Goal: Information Seeking & Learning: Learn about a topic

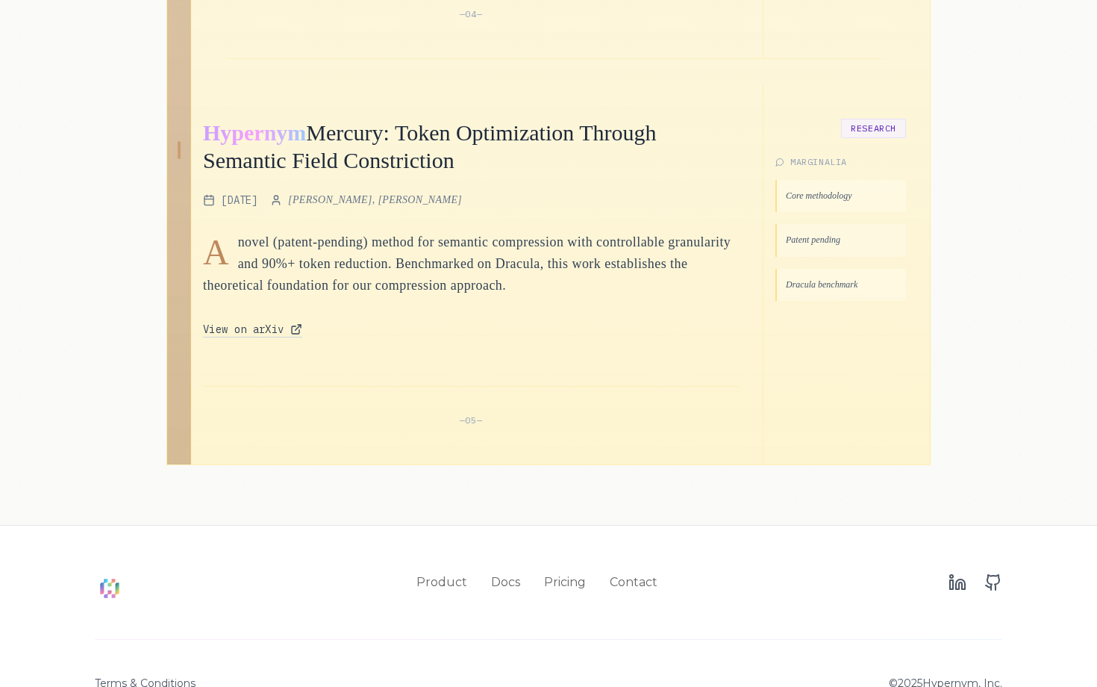
scroll to position [2237, 0]
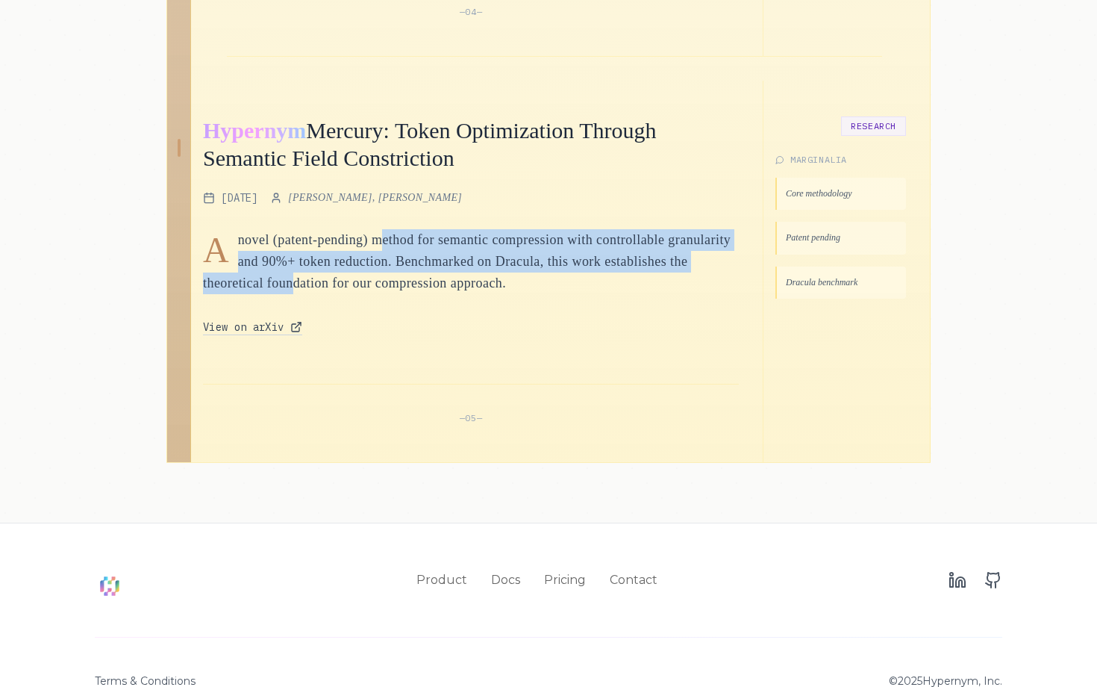
drag, startPoint x: 385, startPoint y: 250, endPoint x: 398, endPoint y: 295, distance: 46.5
click at [398, 295] on p "novel (patent-pending) method for semantic compression with controllable granul…" at bounding box center [471, 262] width 536 height 66
click at [432, 295] on p "novel (patent-pending) method for semantic compression with controllable granul…" at bounding box center [471, 262] width 536 height 66
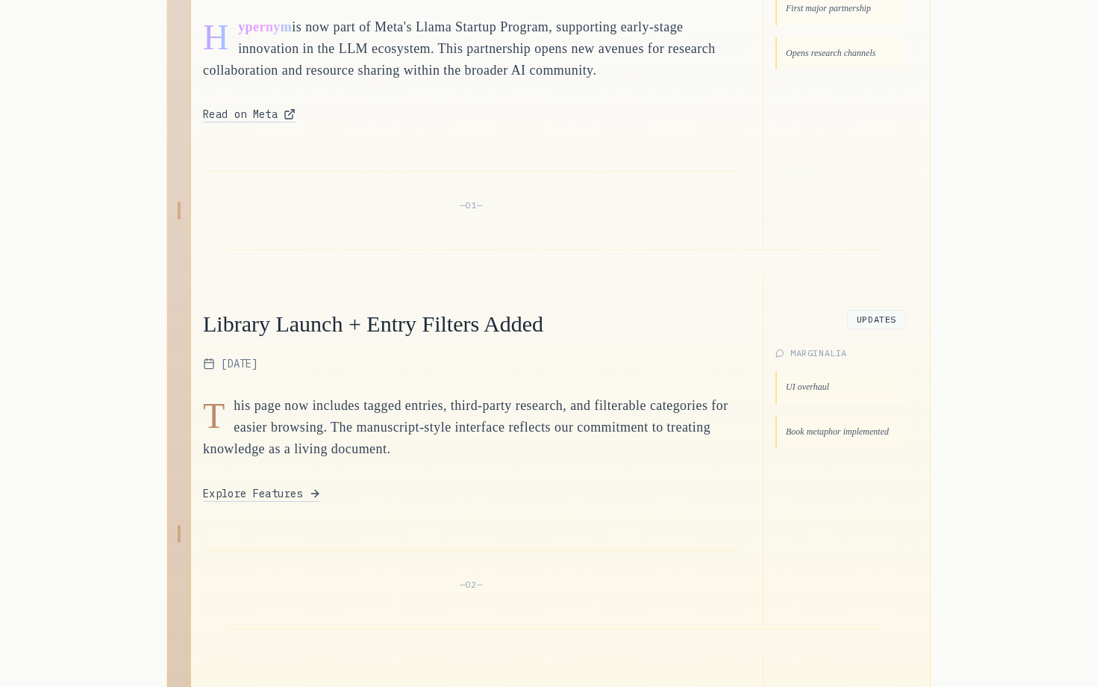
scroll to position [852, 0]
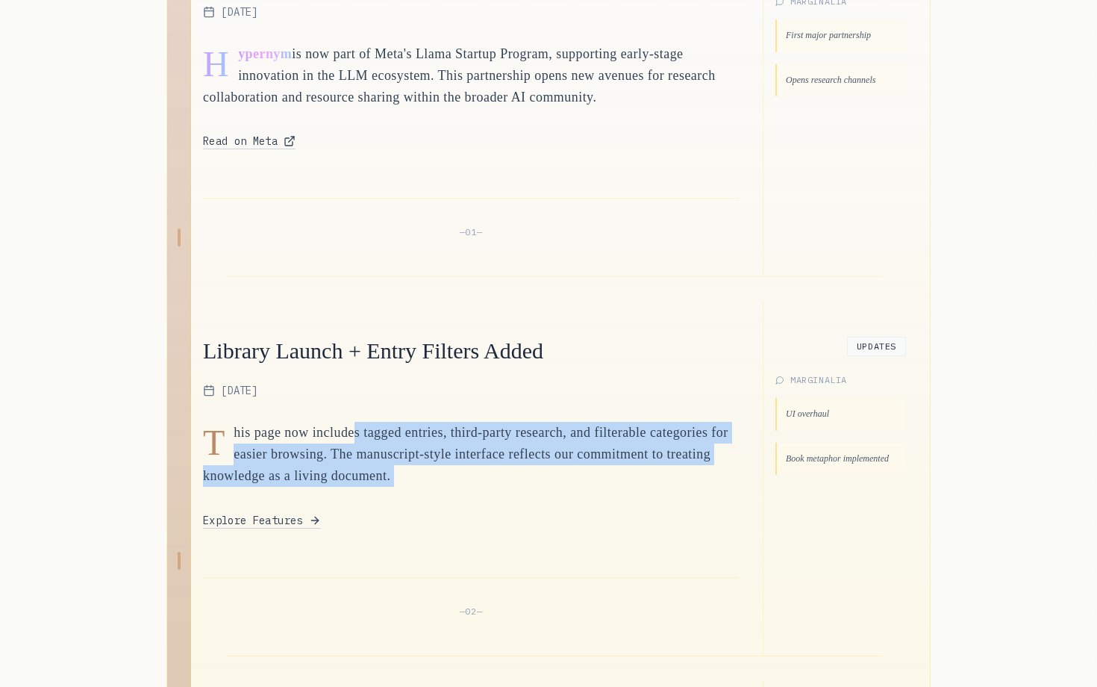
drag, startPoint x: 371, startPoint y: 423, endPoint x: 412, endPoint y: 490, distance: 78.1
click at [412, 490] on div "T his page now includes tagged entries, third-party research, and filterable ca…" at bounding box center [471, 475] width 536 height 107
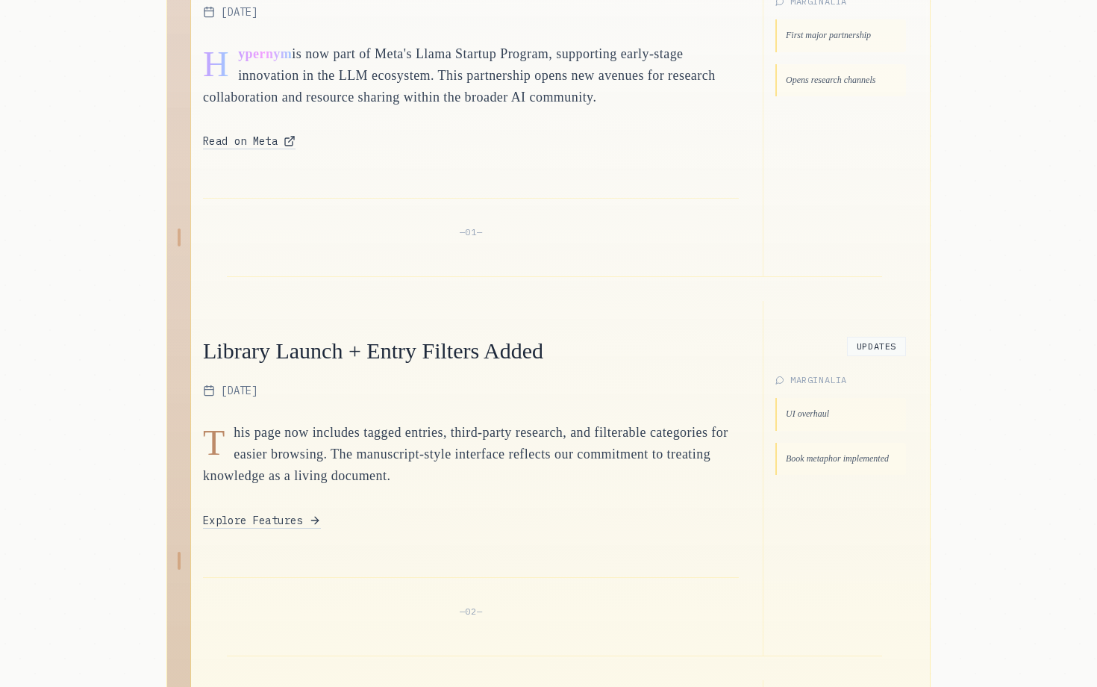
click at [412, 490] on div "T his page now includes tagged entries, third-party research, and filterable ca…" at bounding box center [471, 475] width 536 height 107
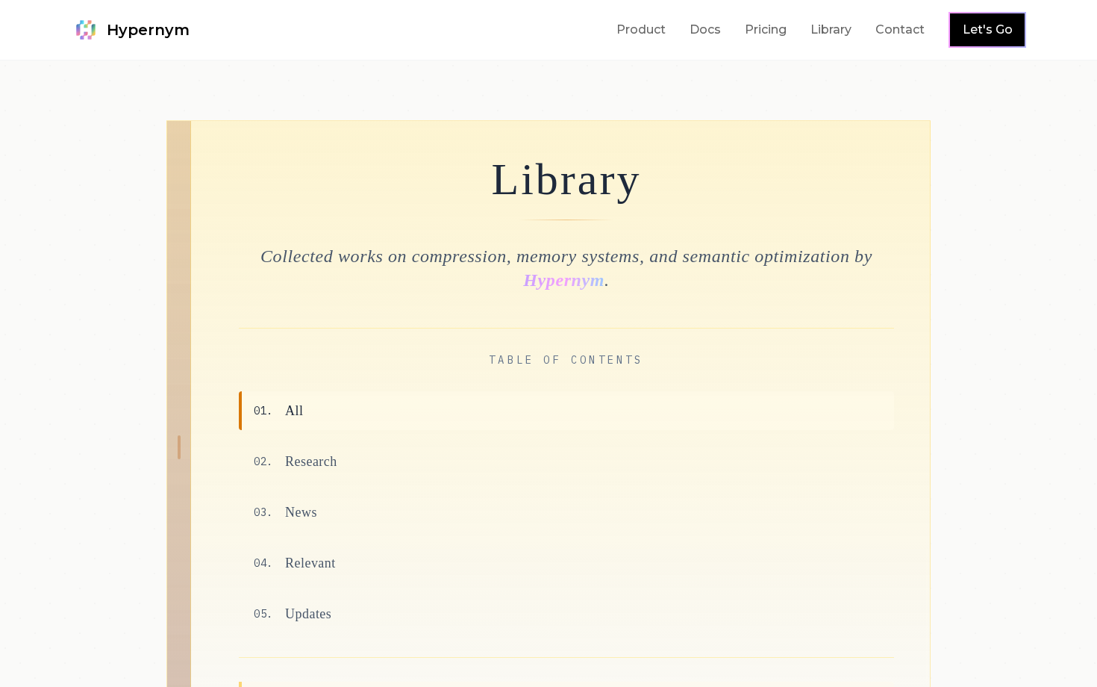
scroll to position [0, 0]
click at [648, 27] on link "Product" at bounding box center [641, 30] width 49 height 18
click at [773, 31] on link "Pricing" at bounding box center [766, 30] width 42 height 18
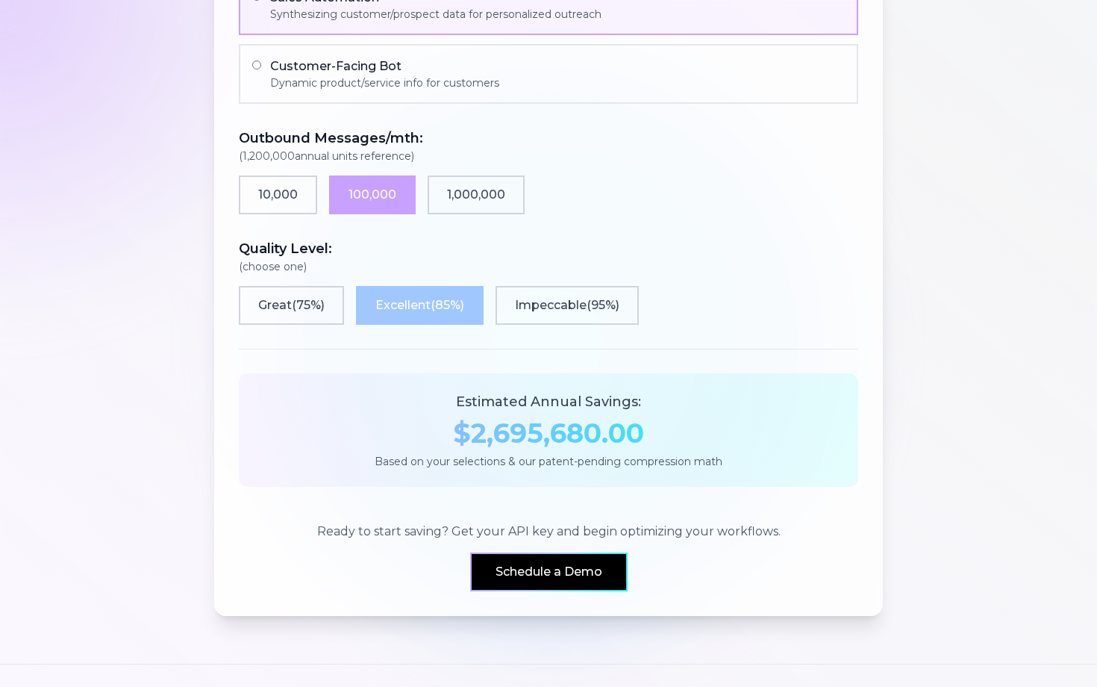
scroll to position [1250, 0]
drag, startPoint x: 602, startPoint y: 434, endPoint x: 435, endPoint y: 428, distance: 167.3
click at [435, 428] on div "$ 2,695,680 .00" at bounding box center [549, 432] width 584 height 30
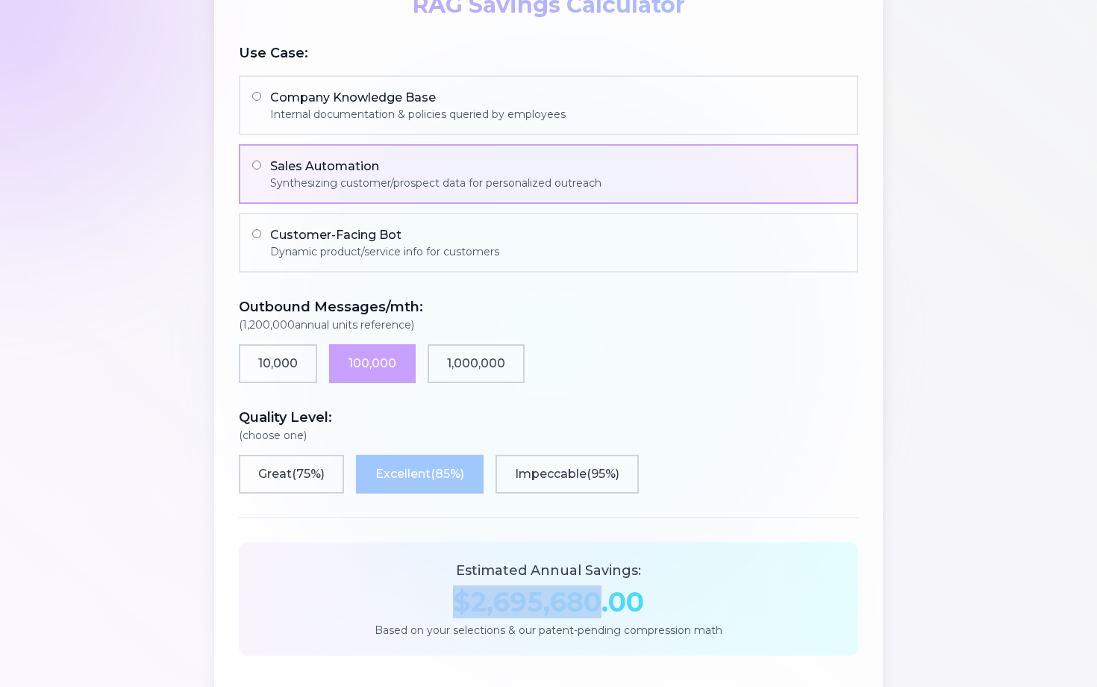
scroll to position [1079, 0]
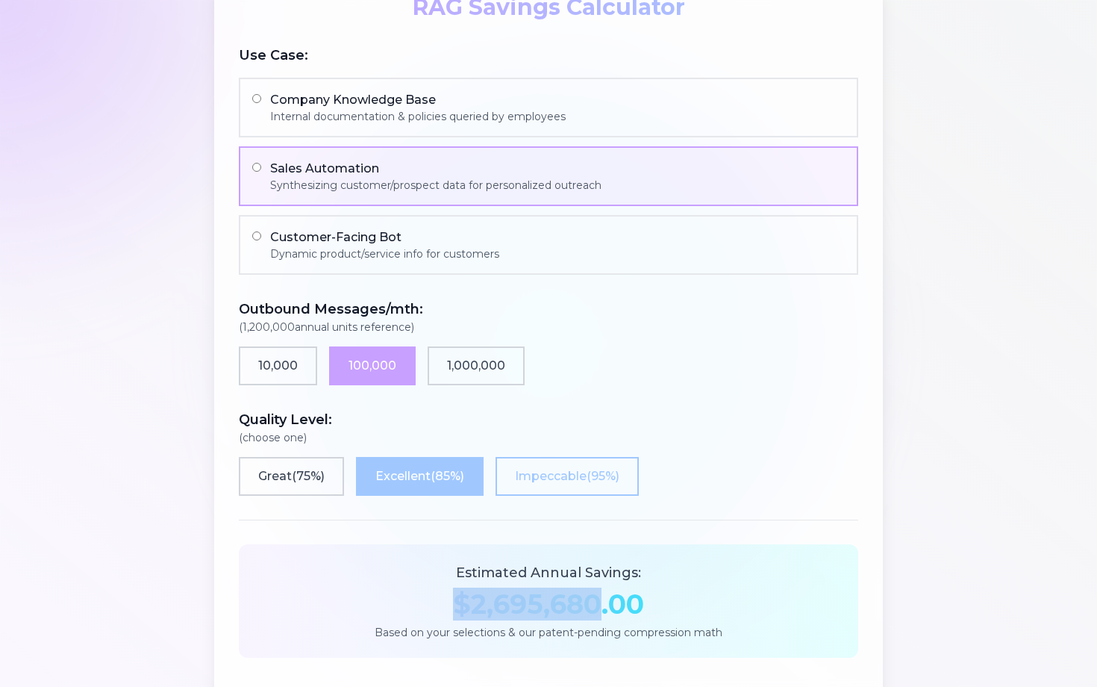
click at [529, 475] on button "Impeccable ( 95 %)" at bounding box center [567, 476] width 143 height 39
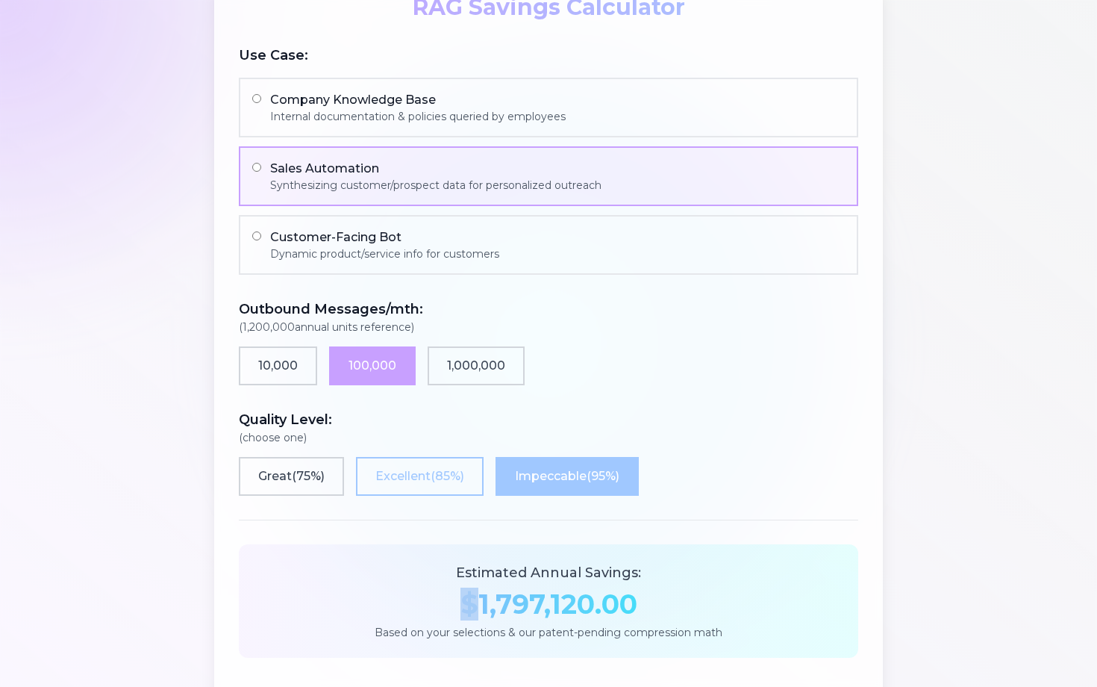
click at [434, 475] on button "Excellent ( 85 %)" at bounding box center [420, 476] width 128 height 39
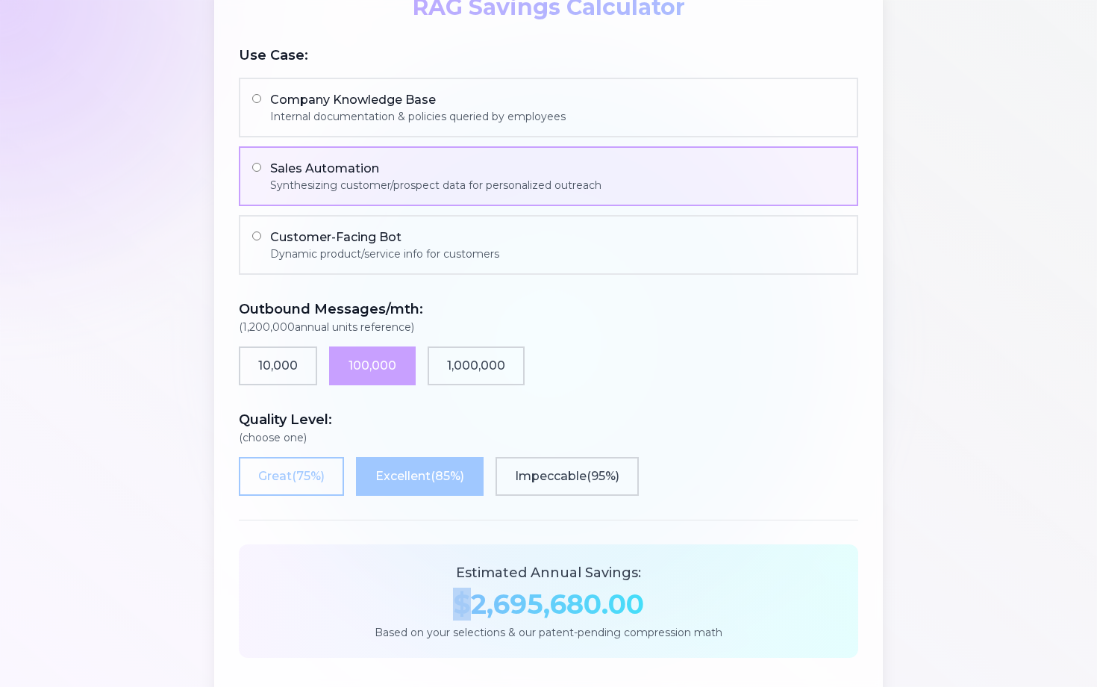
click at [300, 476] on button "Great ( 75 %)" at bounding box center [291, 476] width 105 height 39
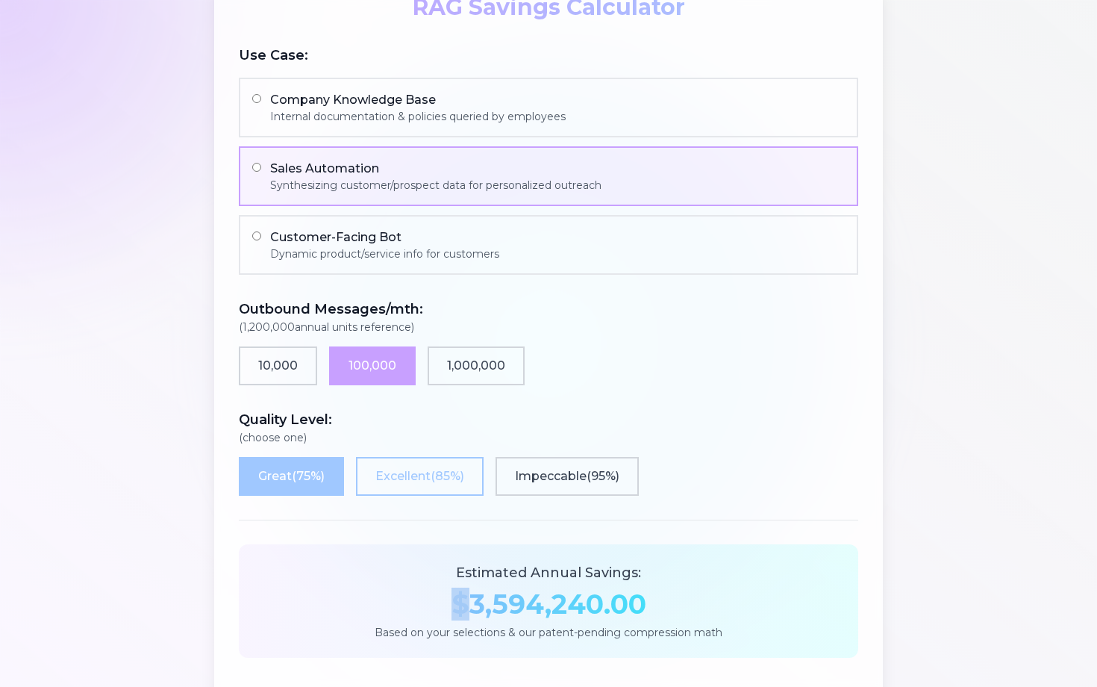
click at [425, 475] on button "Excellent ( 85 %)" at bounding box center [420, 476] width 128 height 39
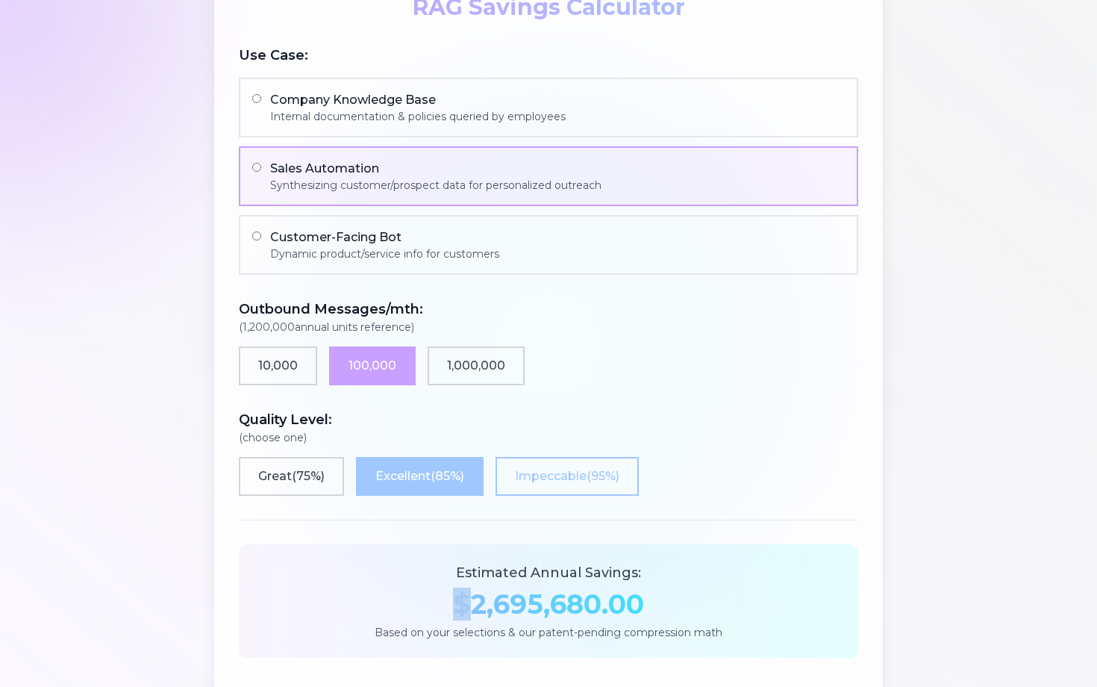
click at [555, 474] on button "Impeccable ( 95 %)" at bounding box center [567, 476] width 143 height 39
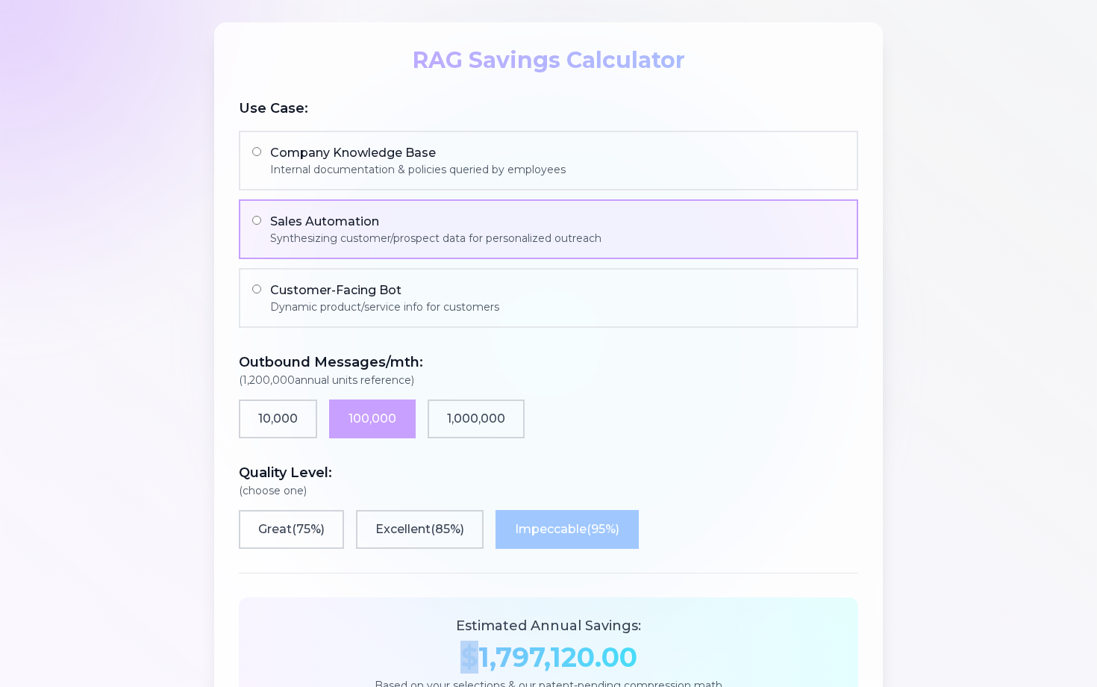
scroll to position [998, 0]
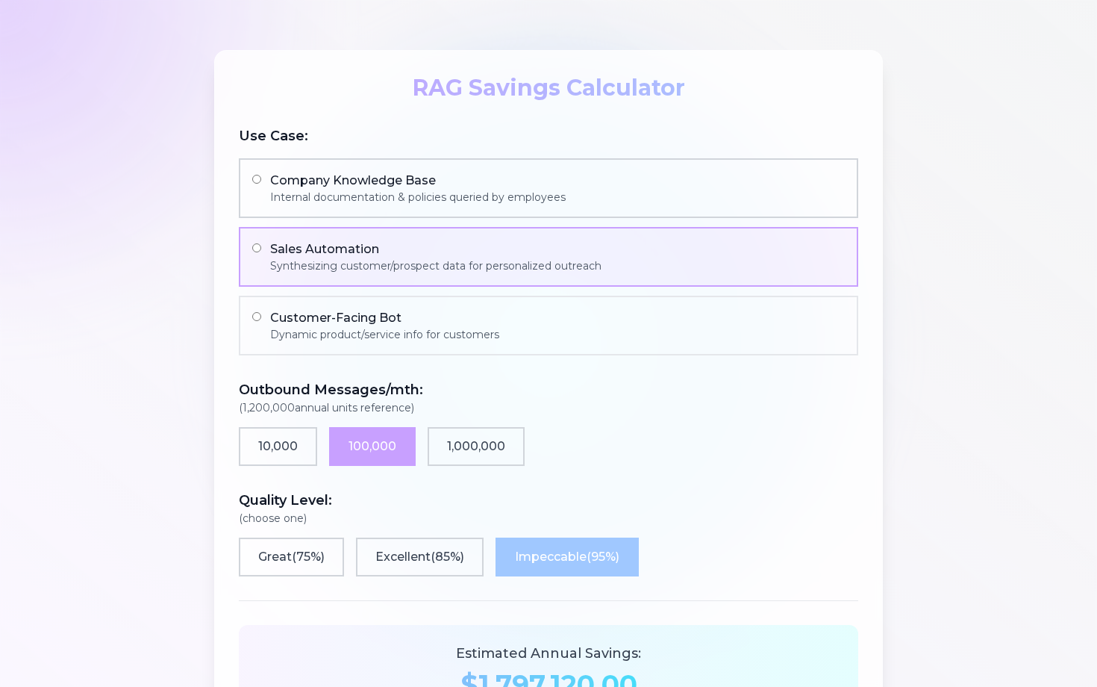
click at [452, 192] on div "Internal documentation & policies queried by employees" at bounding box center [418, 197] width 296 height 15
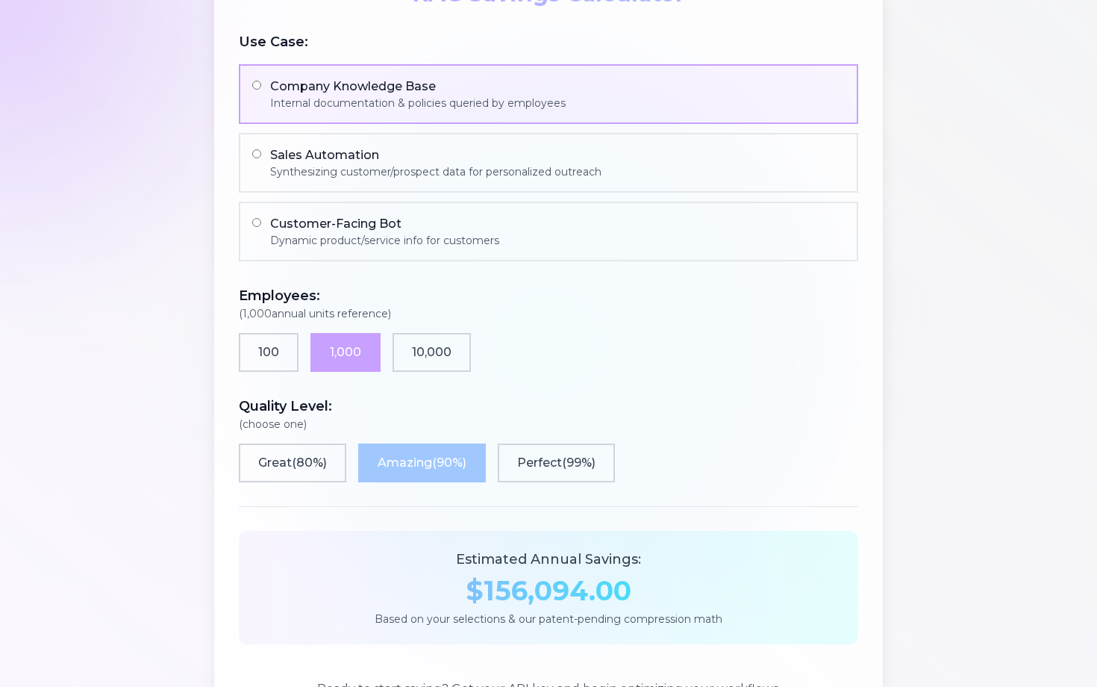
scroll to position [1110, 0]
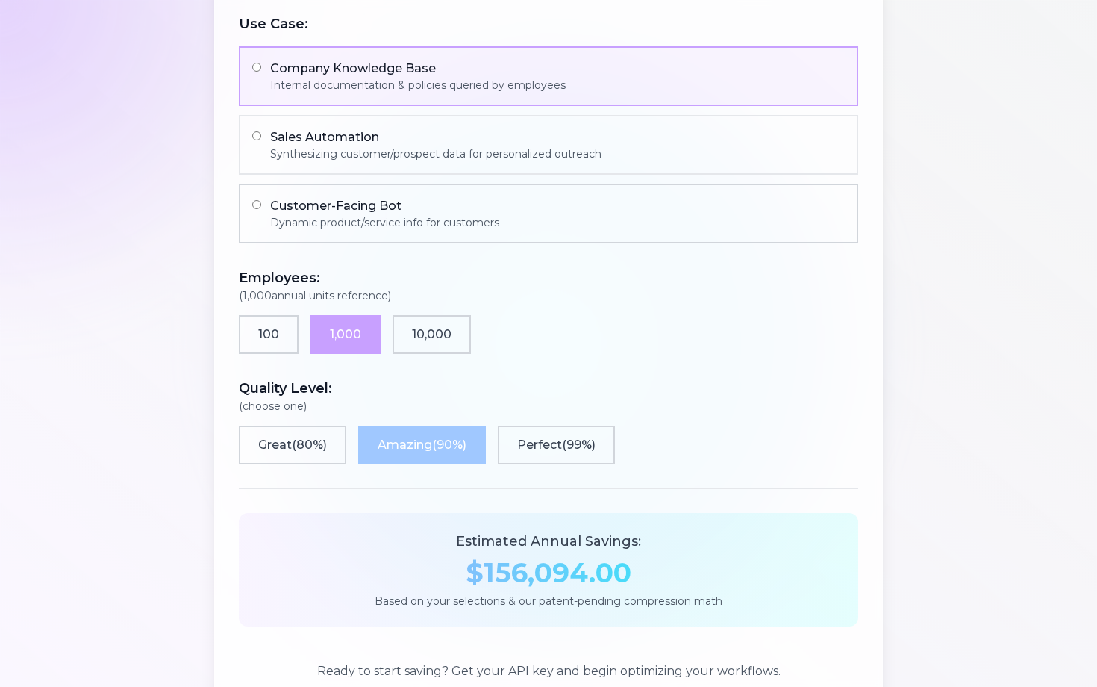
click at [454, 222] on div "Dynamic product/service info for customers" at bounding box center [384, 222] width 229 height 15
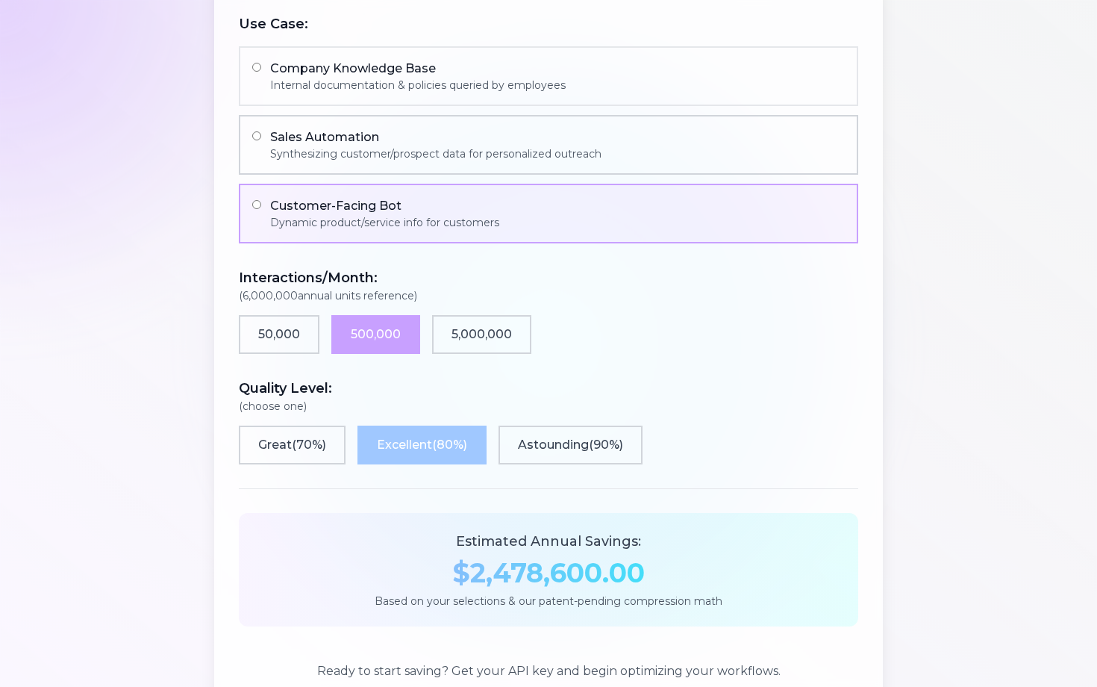
click at [481, 135] on div "Sales Automation" at bounding box center [435, 137] width 331 height 18
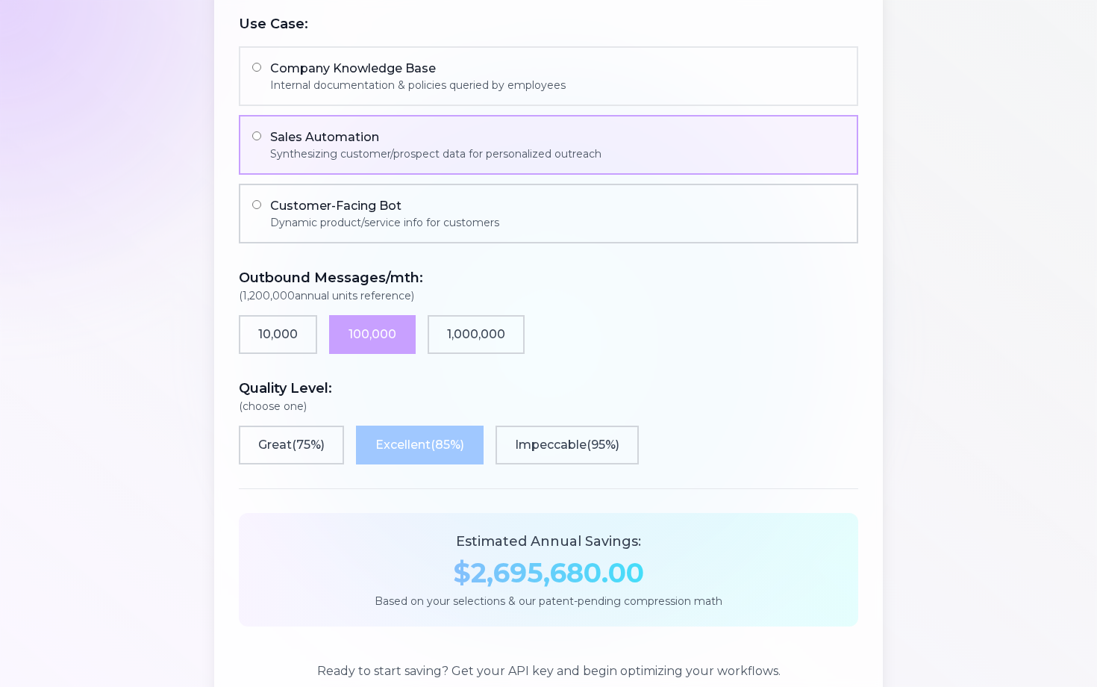
click at [462, 205] on div "Customer-Facing Bot" at bounding box center [384, 206] width 229 height 18
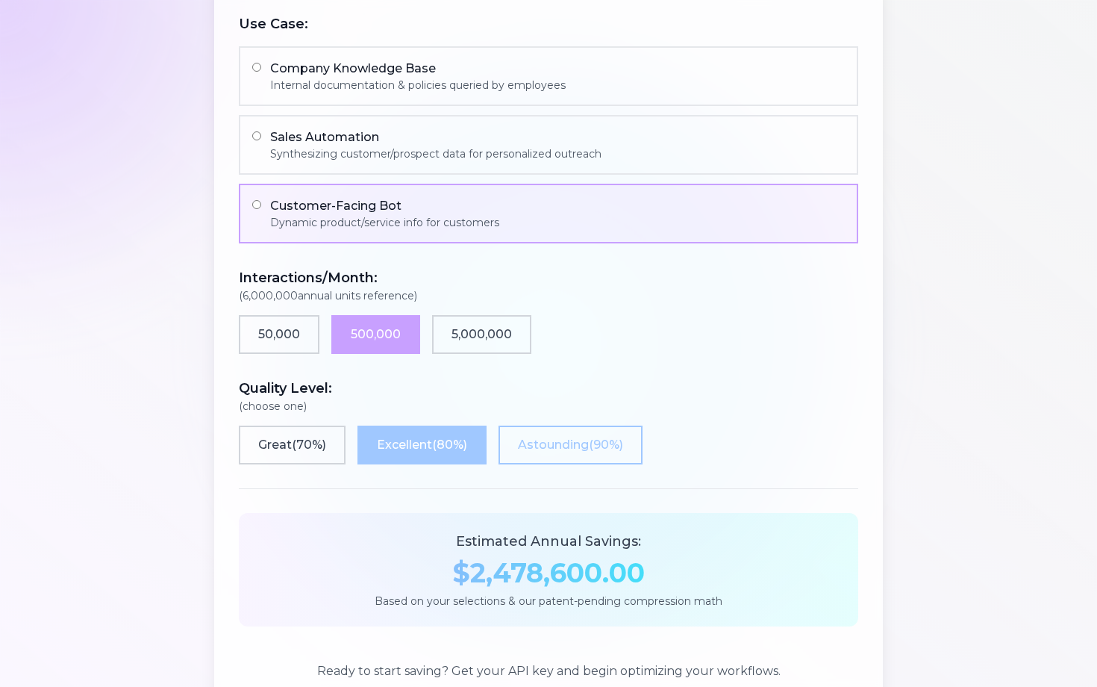
click at [555, 442] on button "Astounding ( 90 %)" at bounding box center [571, 444] width 144 height 39
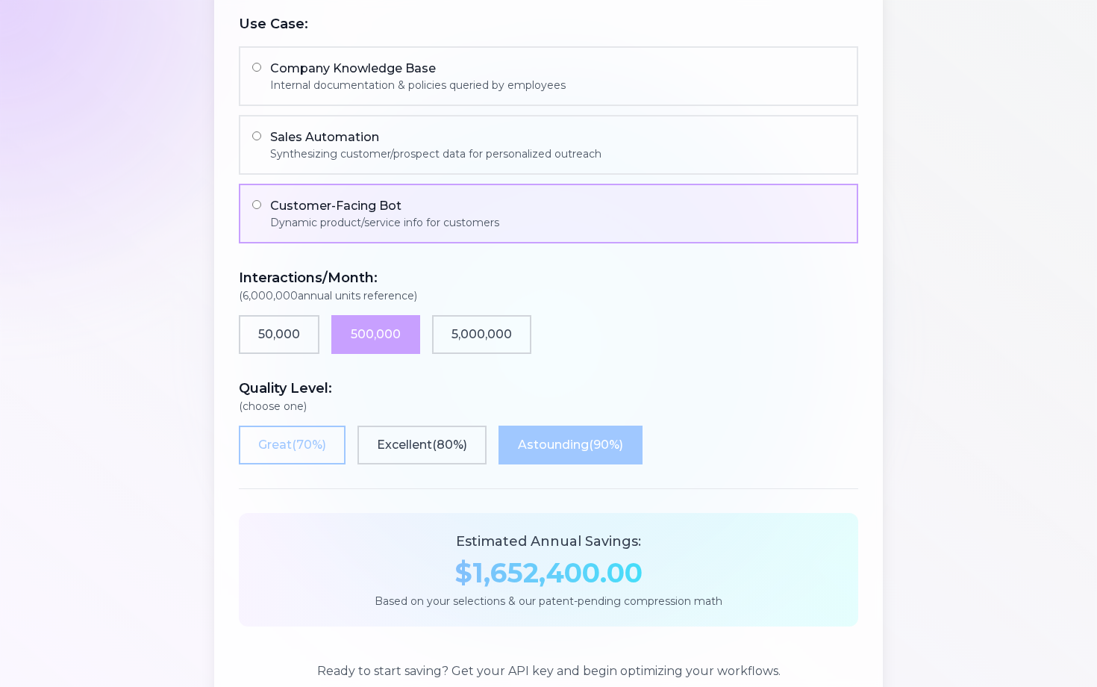
click at [306, 449] on button "Great ( 70 %)" at bounding box center [292, 444] width 107 height 39
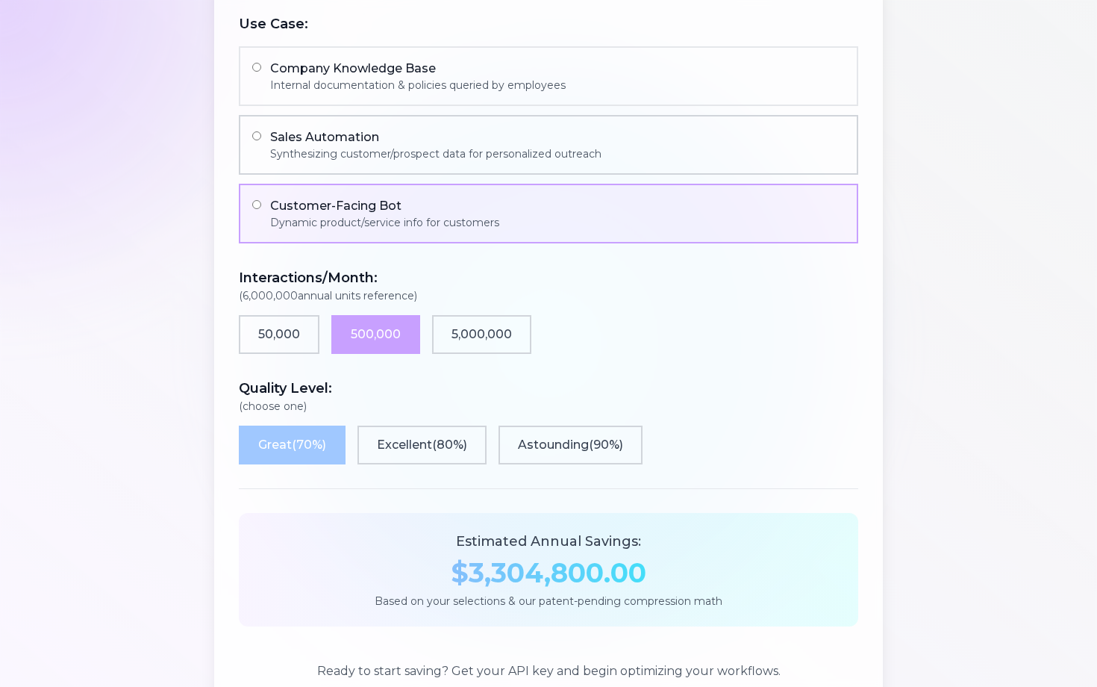
click at [386, 165] on label "Sales Automation Synthesizing customer/prospect data for personalized outreach" at bounding box center [548, 145] width 619 height 60
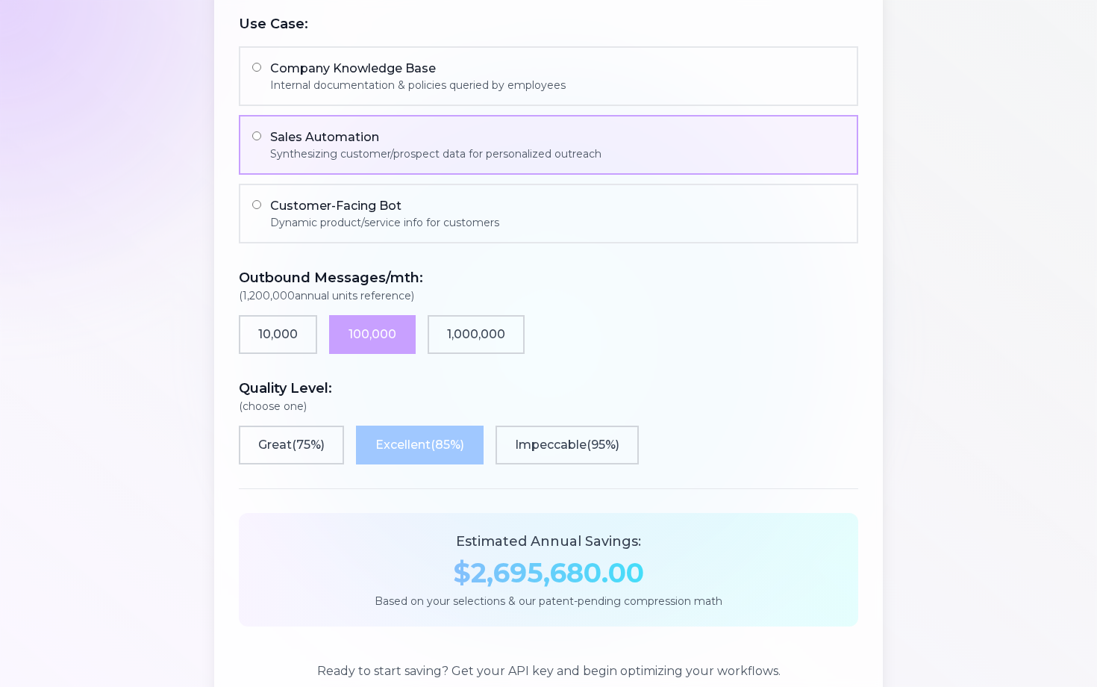
click at [415, 112] on div "Company Knowledge Base Internal documentation & policies queried by employees S…" at bounding box center [548, 144] width 619 height 197
click at [419, 100] on label "Company Knowledge Base Internal documentation & policies queried by employees" at bounding box center [548, 76] width 619 height 60
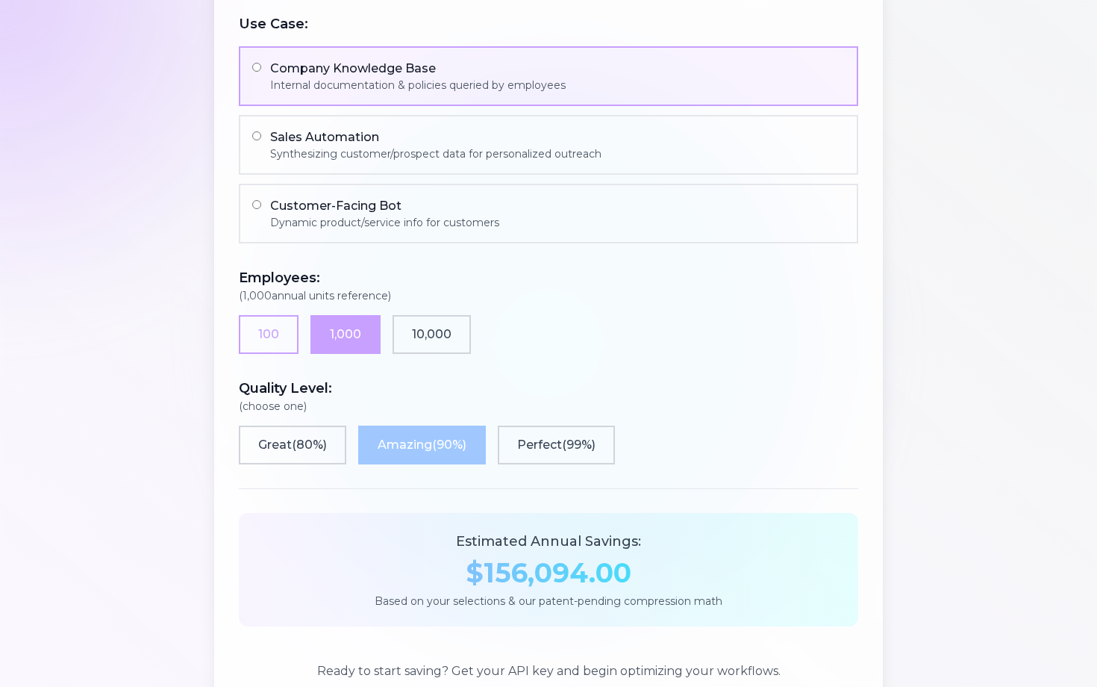
click at [269, 331] on button "100" at bounding box center [269, 334] width 60 height 39
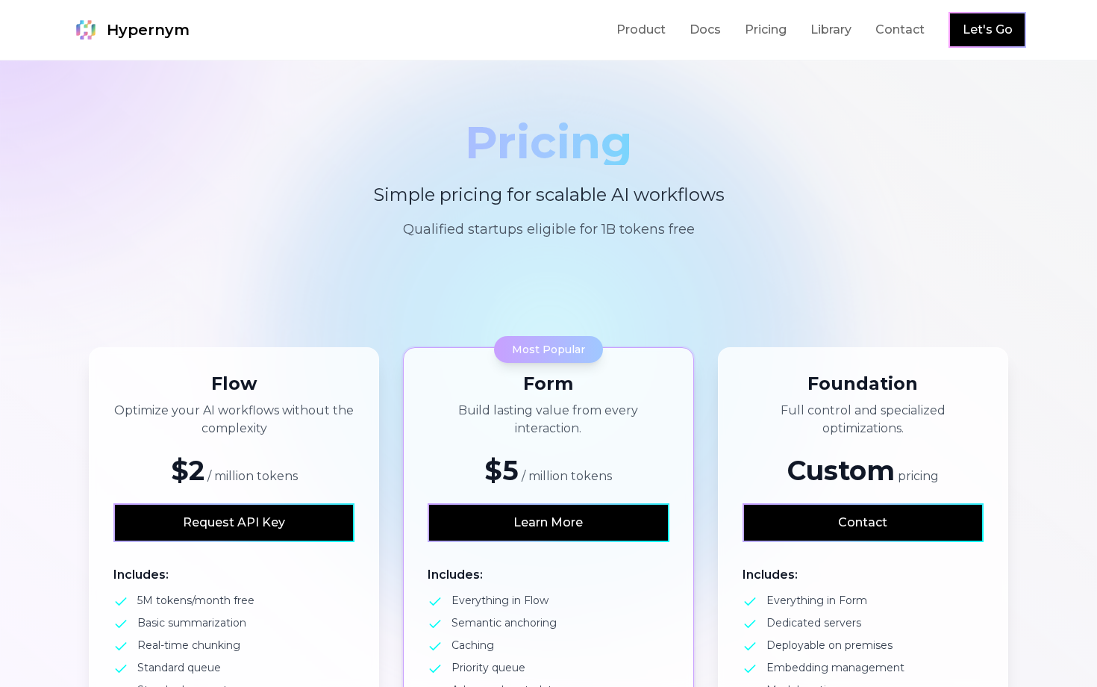
scroll to position [0, 0]
click at [152, 31] on span "Hypernym" at bounding box center [148, 29] width 83 height 21
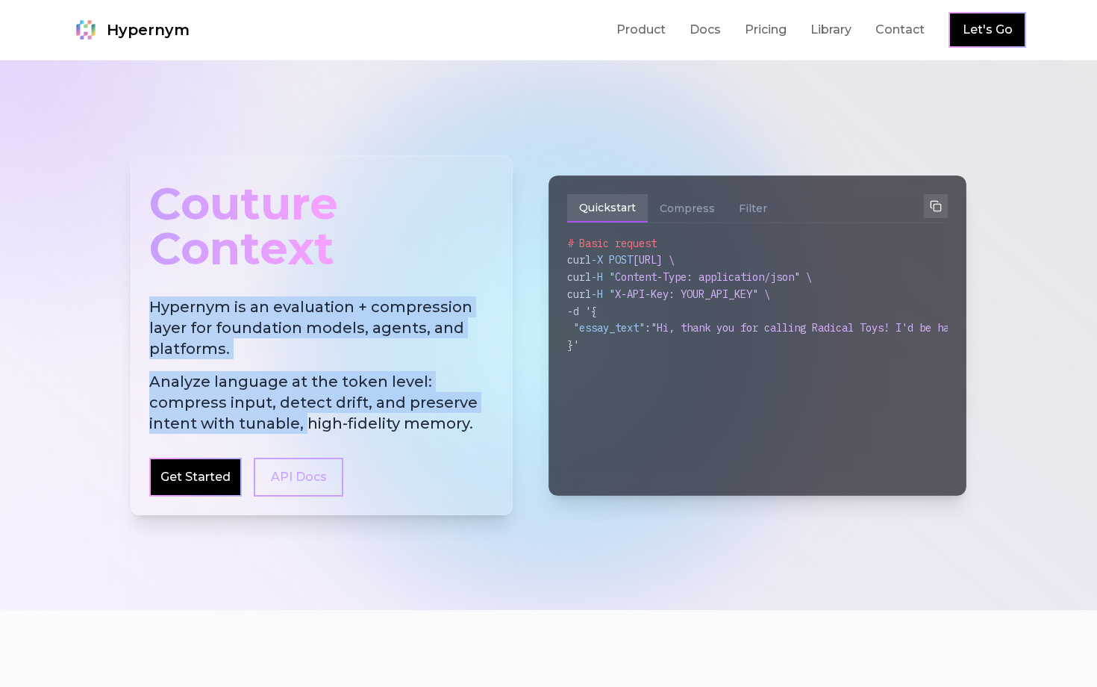
drag, startPoint x: 207, startPoint y: 295, endPoint x: 305, endPoint y: 425, distance: 163.2
click at [305, 425] on div "Couture Context Hypernym is an evaluation + compression layer for foundation mo…" at bounding box center [322, 335] width 382 height 360
click at [305, 425] on span "Analyze language at the token level: compress input, detect drift, and preserve…" at bounding box center [321, 402] width 345 height 63
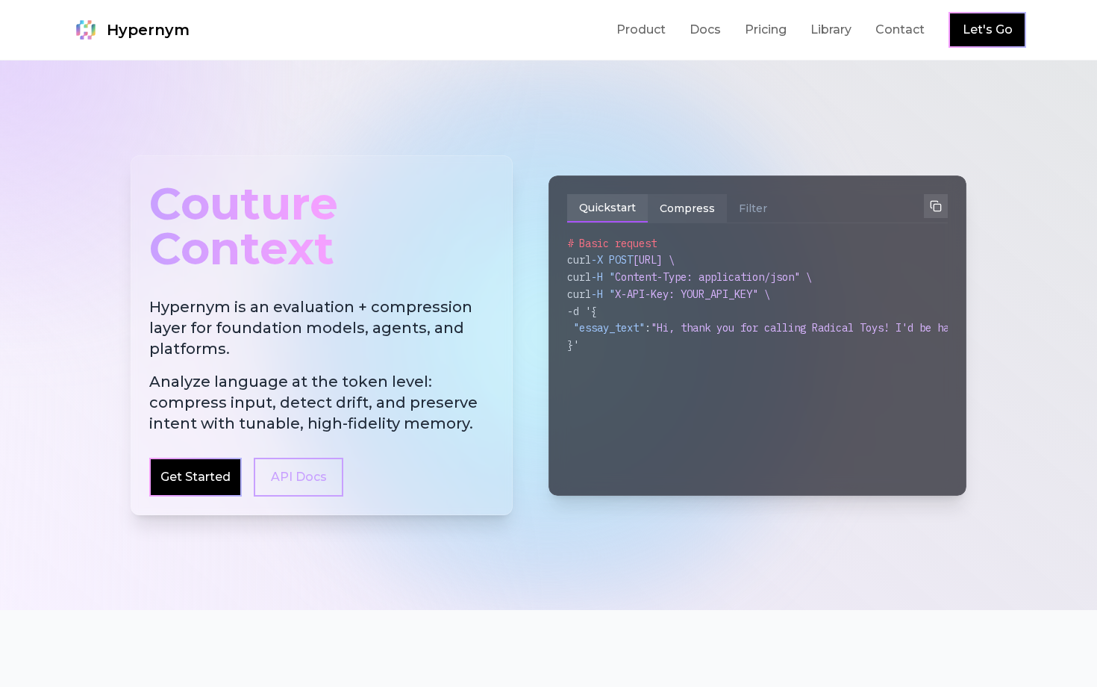
click at [672, 207] on button "Compress" at bounding box center [687, 208] width 79 height 28
click at [749, 208] on button "Filter" at bounding box center [753, 208] width 52 height 28
click at [682, 212] on button "Compress" at bounding box center [687, 208] width 79 height 28
click at [611, 208] on button "Quickstart" at bounding box center [607, 208] width 81 height 28
click at [678, 222] on button "Compress" at bounding box center [687, 208] width 79 height 28
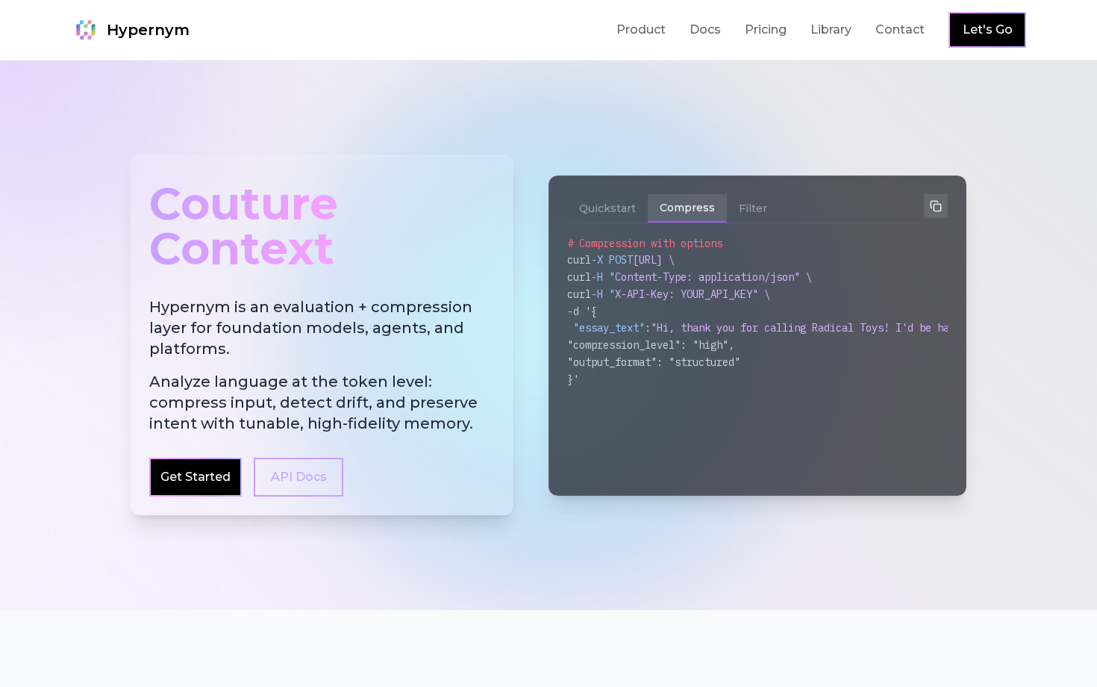
click at [752, 222] on div "Quickstart Compress Filter" at bounding box center [757, 208] width 381 height 29
click at [738, 219] on button "Filter" at bounding box center [753, 208] width 52 height 28
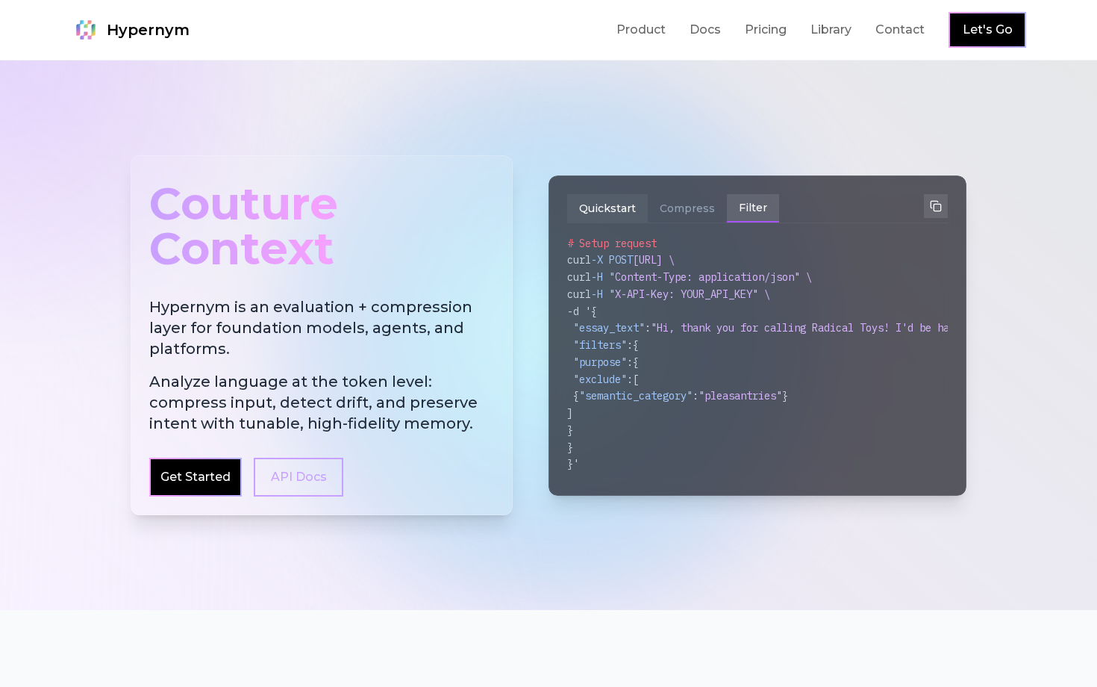
click at [617, 216] on button "Quickstart" at bounding box center [607, 208] width 81 height 28
click at [707, 218] on button "Compress" at bounding box center [687, 208] width 79 height 28
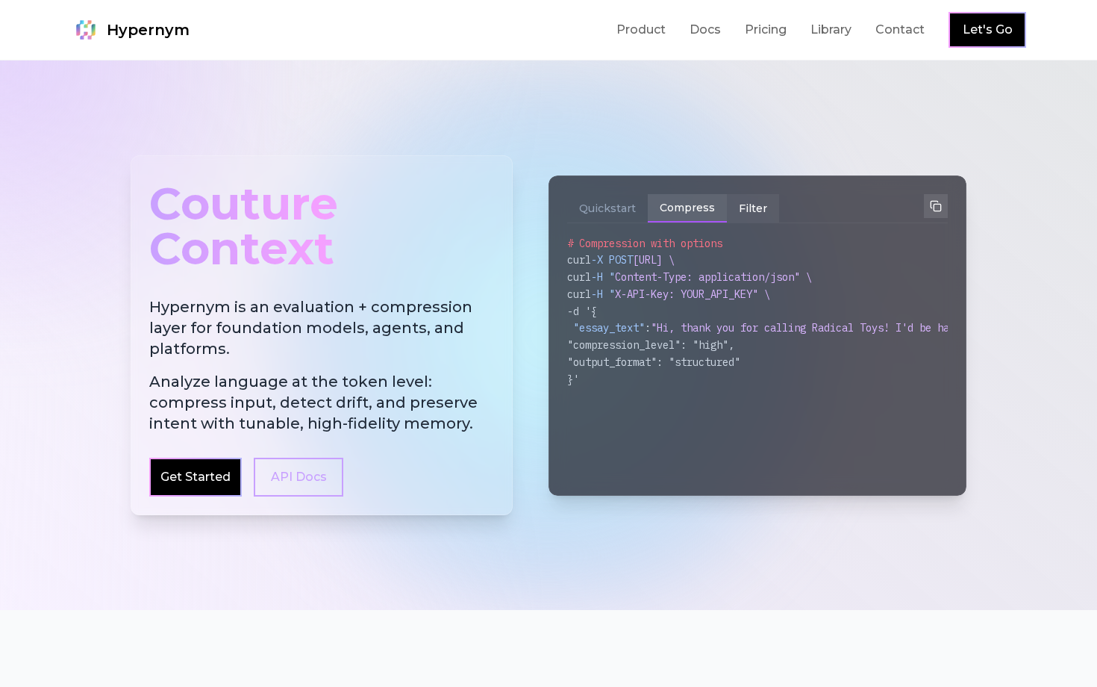
click at [734, 214] on button "Filter" at bounding box center [753, 208] width 52 height 28
click at [679, 210] on button "Compress" at bounding box center [687, 208] width 79 height 28
click at [593, 208] on button "Quickstart" at bounding box center [607, 208] width 81 height 28
click at [654, 207] on button "Compress" at bounding box center [687, 208] width 79 height 28
click at [762, 215] on button "Filter" at bounding box center [753, 208] width 52 height 28
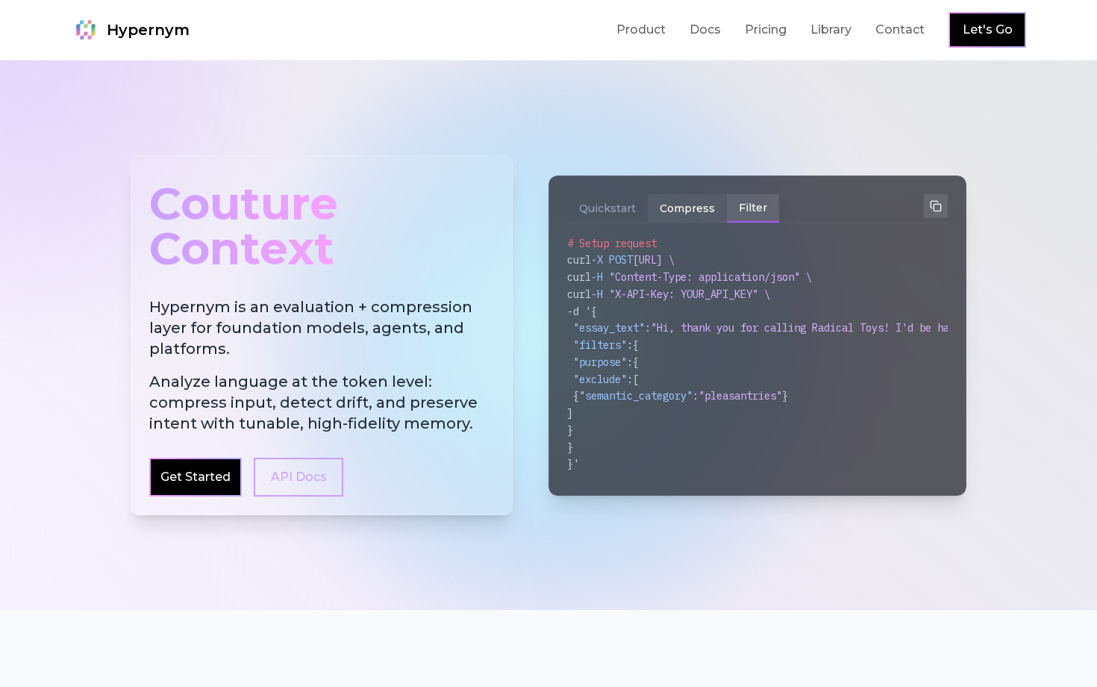
click at [669, 216] on button "Compress" at bounding box center [687, 208] width 79 height 28
click at [782, 213] on div "Quickstart Compress Filter" at bounding box center [757, 208] width 381 height 29
click at [762, 213] on button "Filter" at bounding box center [753, 208] width 52 height 28
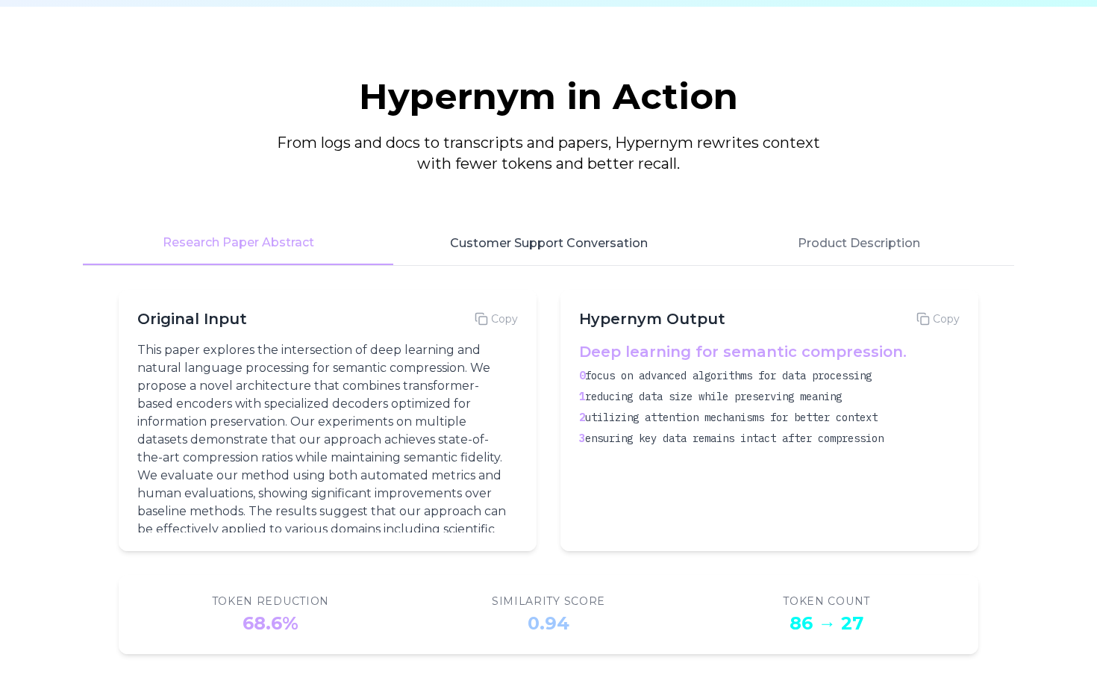
click at [581, 260] on button "Customer Support Conversation" at bounding box center [548, 243] width 310 height 43
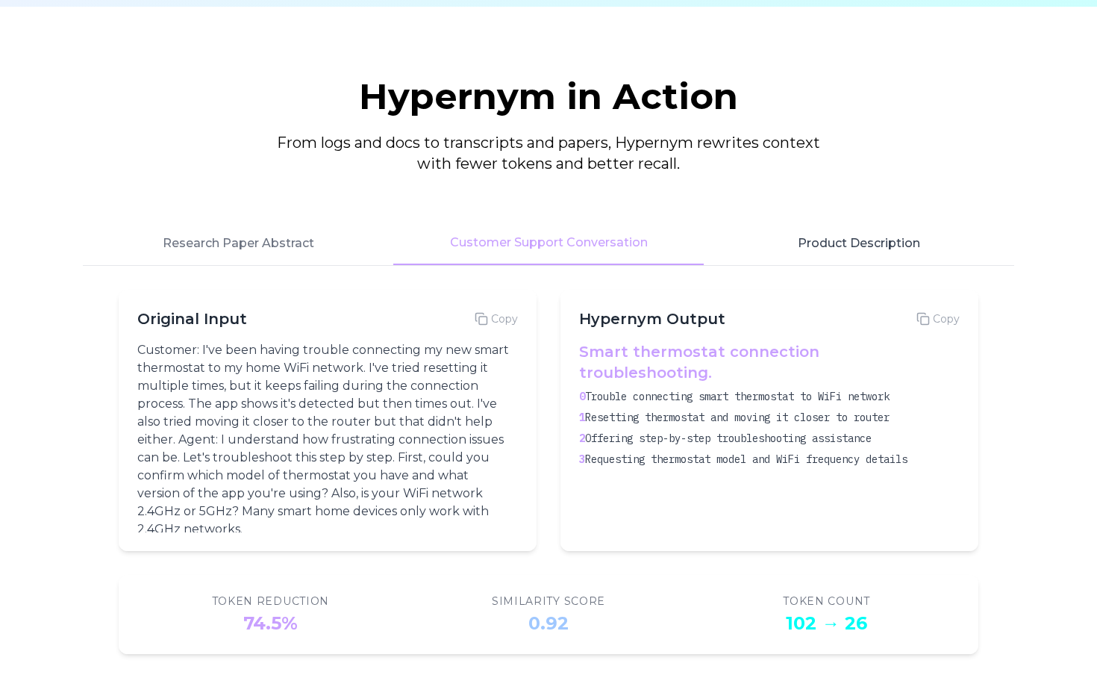
click at [858, 246] on button "Product Description" at bounding box center [859, 243] width 310 height 43
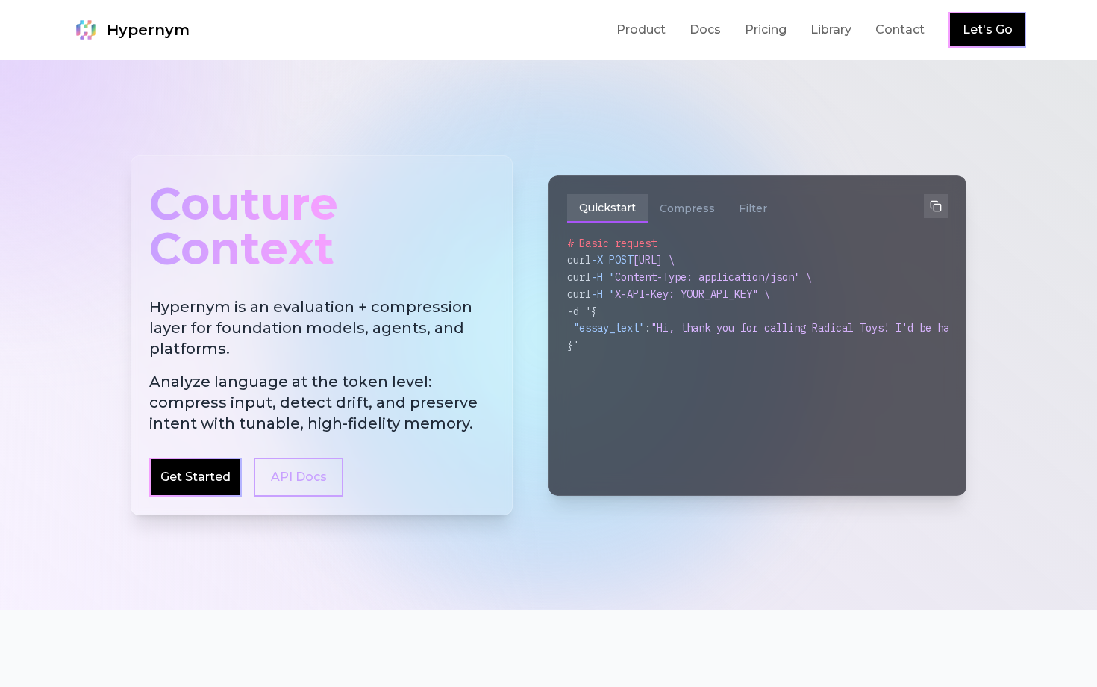
click at [357, 311] on h2 "Hypernym is an evaluation + compression layer for foundation models, agents, an…" at bounding box center [321, 364] width 345 height 137
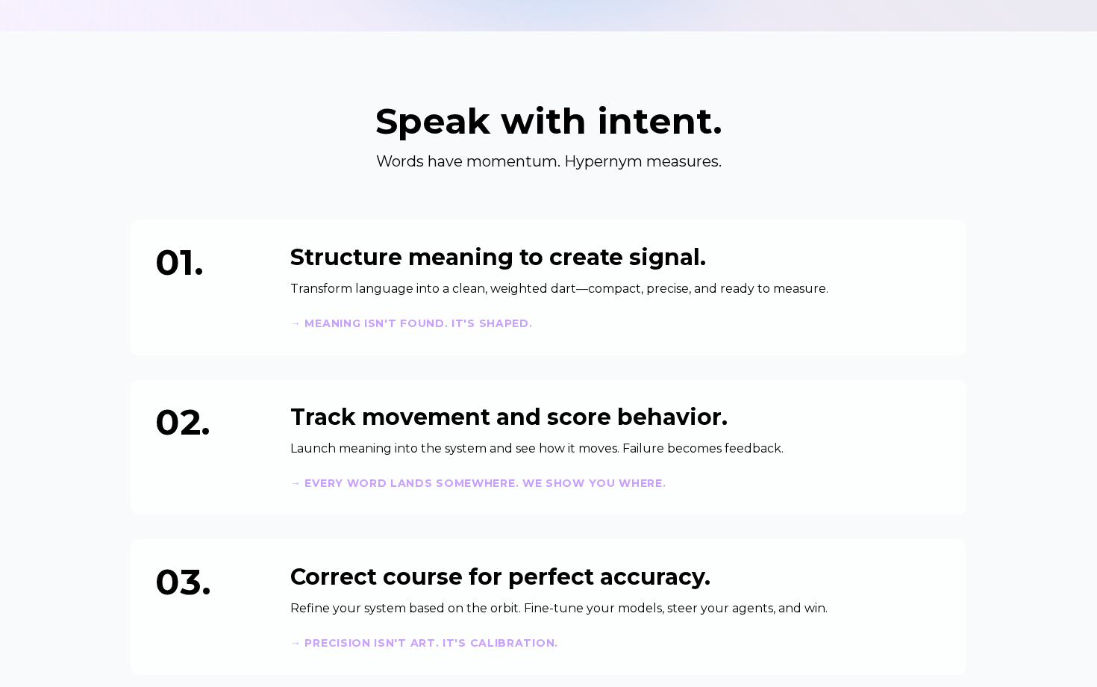
scroll to position [592, 0]
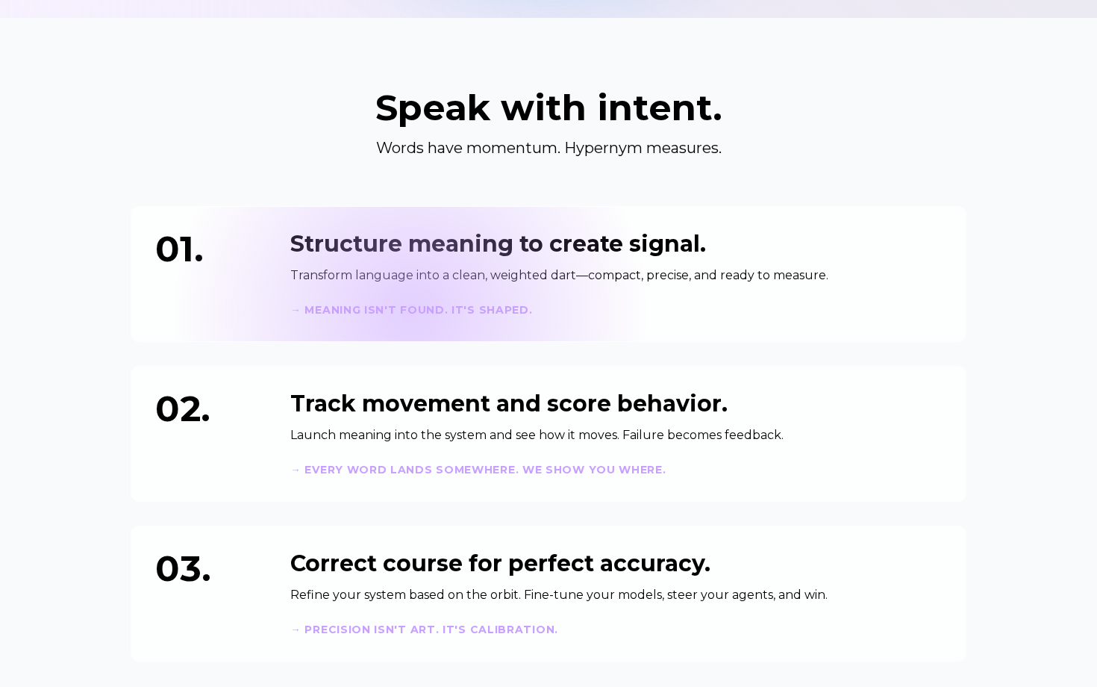
click at [410, 313] on strong "→ Meaning isn't found. It's shaped." at bounding box center [411, 309] width 243 height 13
click at [429, 267] on p "Transform language into a clean, weighted dart—compact, precise, and ready to m…" at bounding box center [616, 275] width 652 height 18
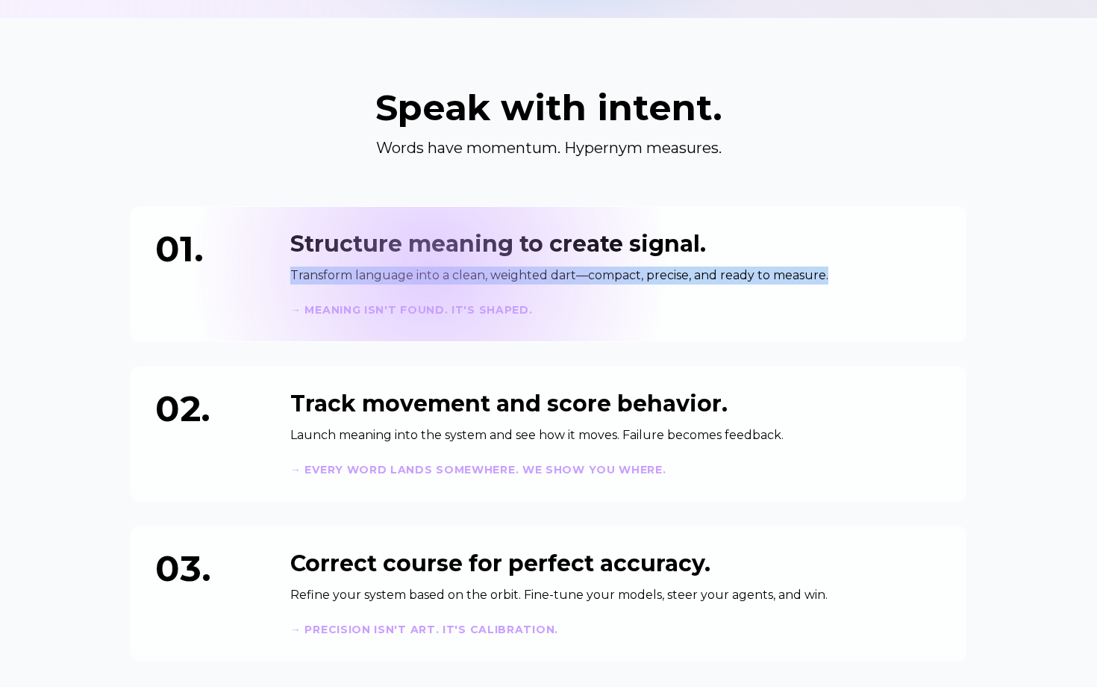
click at [429, 267] on p "Transform language into a clean, weighted dart—compact, precise, and ready to m…" at bounding box center [616, 275] width 652 height 18
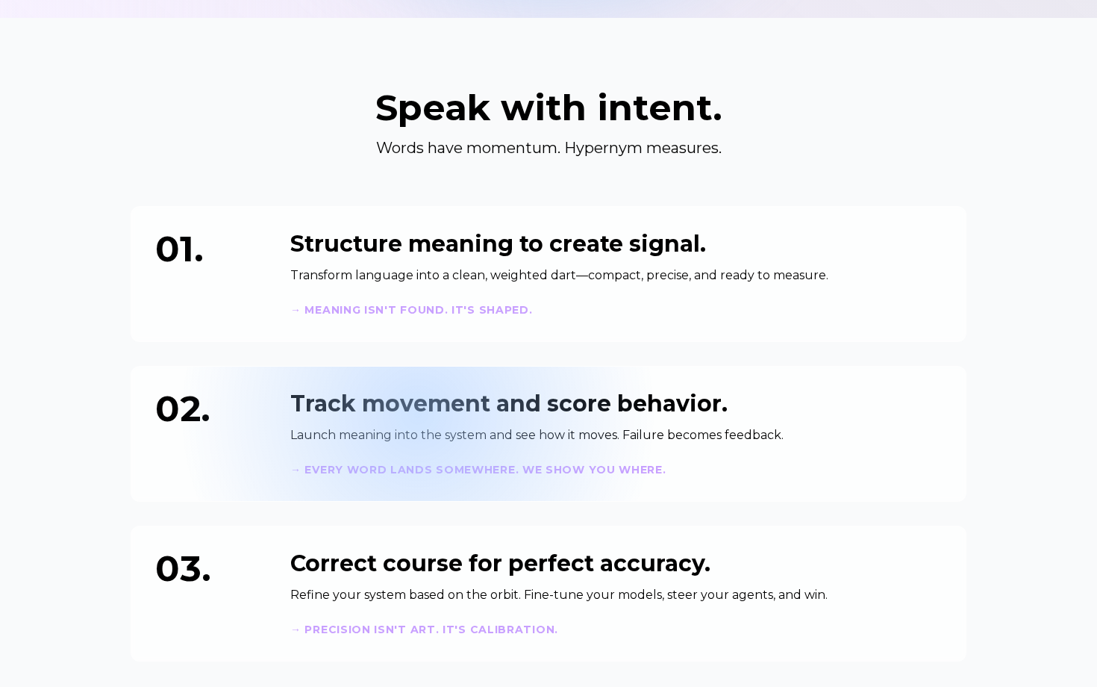
click at [417, 413] on h3 "Track movement and score behavior." at bounding box center [616, 403] width 652 height 27
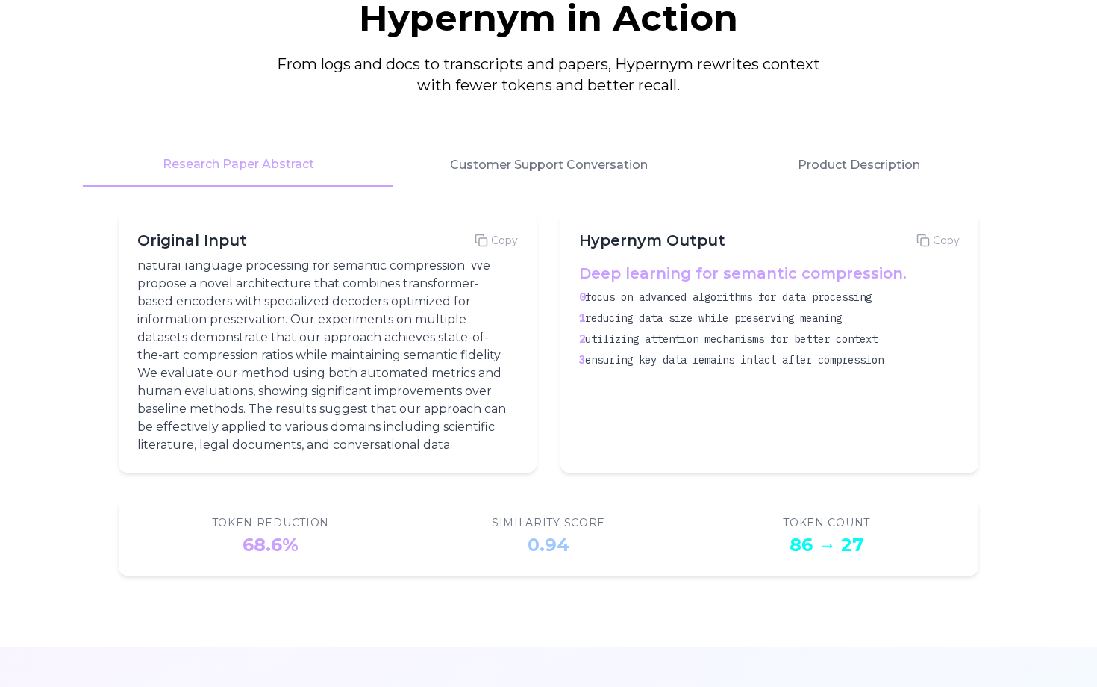
scroll to position [1938, 0]
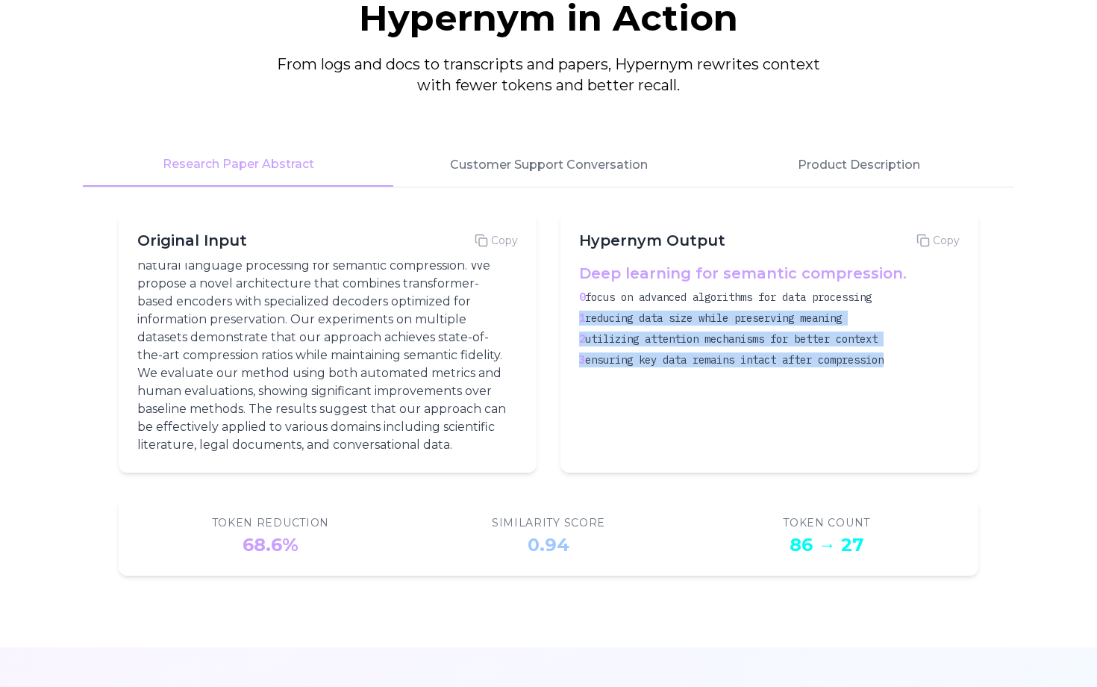
drag, startPoint x: 598, startPoint y: 304, endPoint x: 659, endPoint y: 401, distance: 114.7
click at [659, 401] on div "Deep learning for semantic compression. 0 focus on advanced algorithms for data…" at bounding box center [769, 358] width 381 height 191
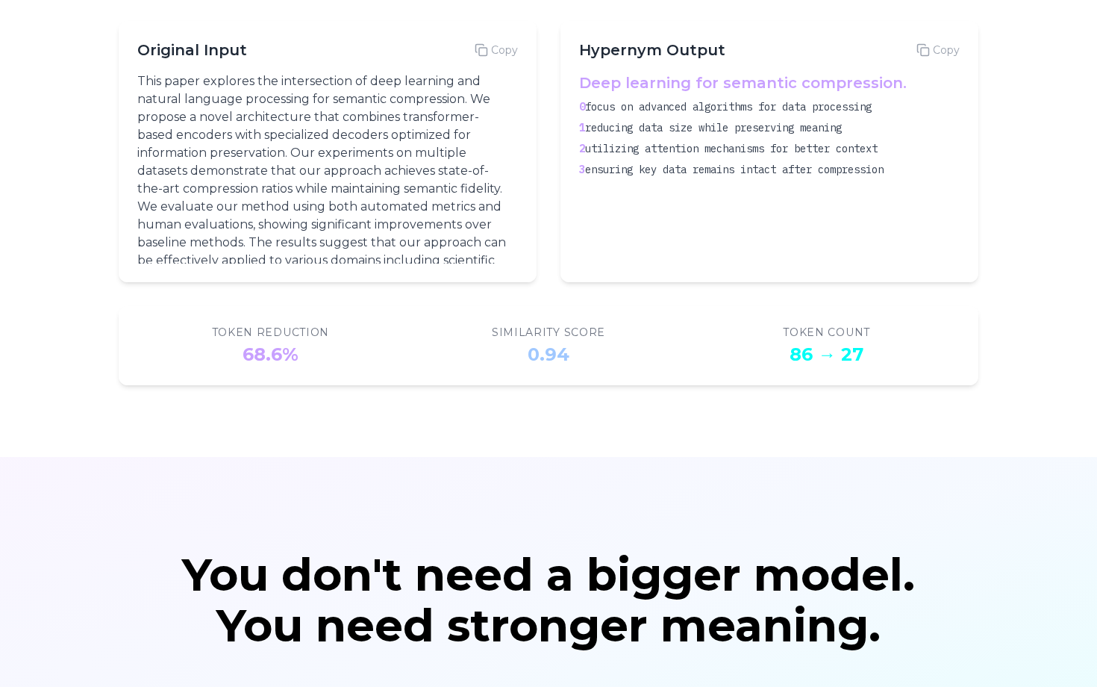
scroll to position [0, 0]
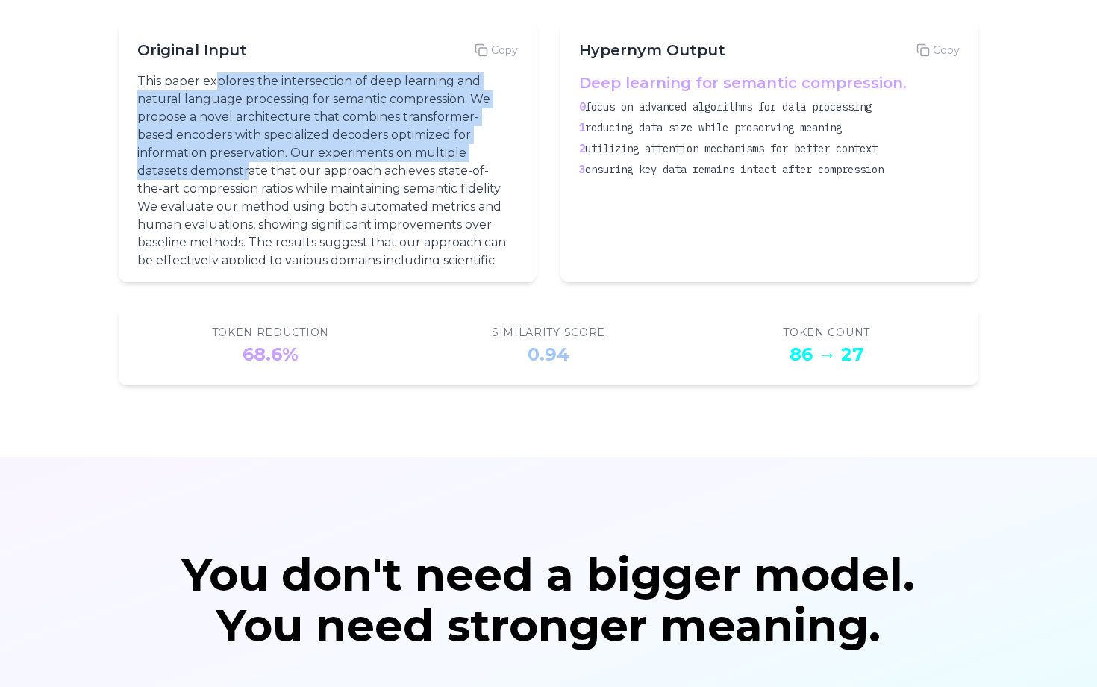
drag, startPoint x: 217, startPoint y: 83, endPoint x: 252, endPoint y: 164, distance: 88.6
click at [252, 164] on p "This paper explores the intersection of deep learning and natural language proc…" at bounding box center [324, 179] width 375 height 215
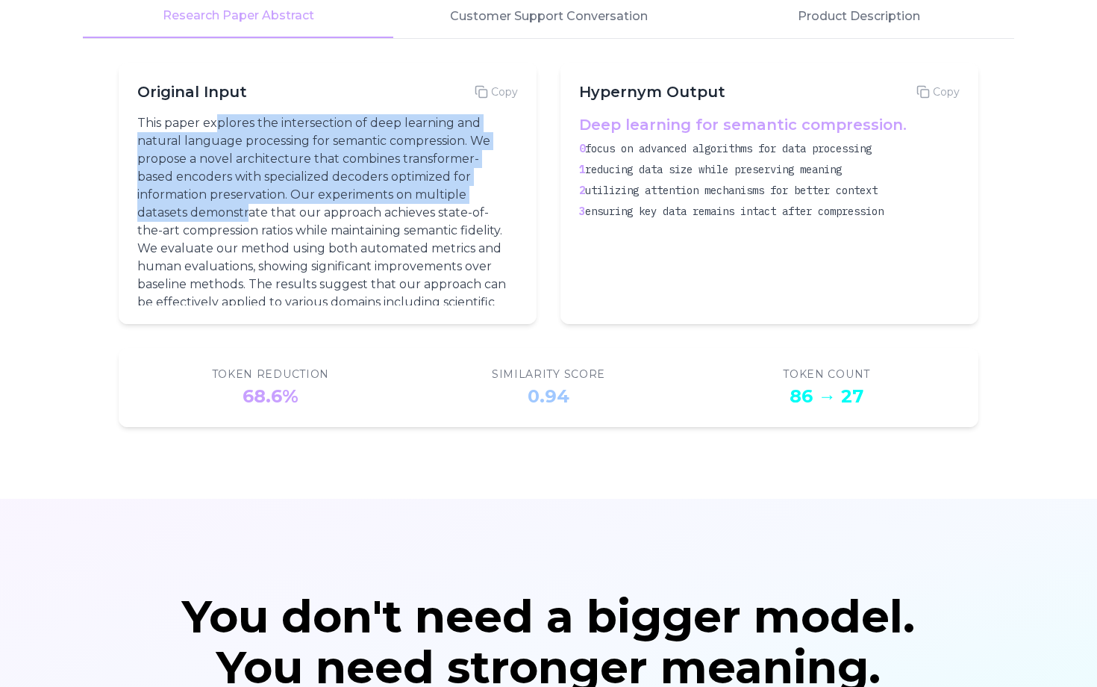
scroll to position [2085, 0]
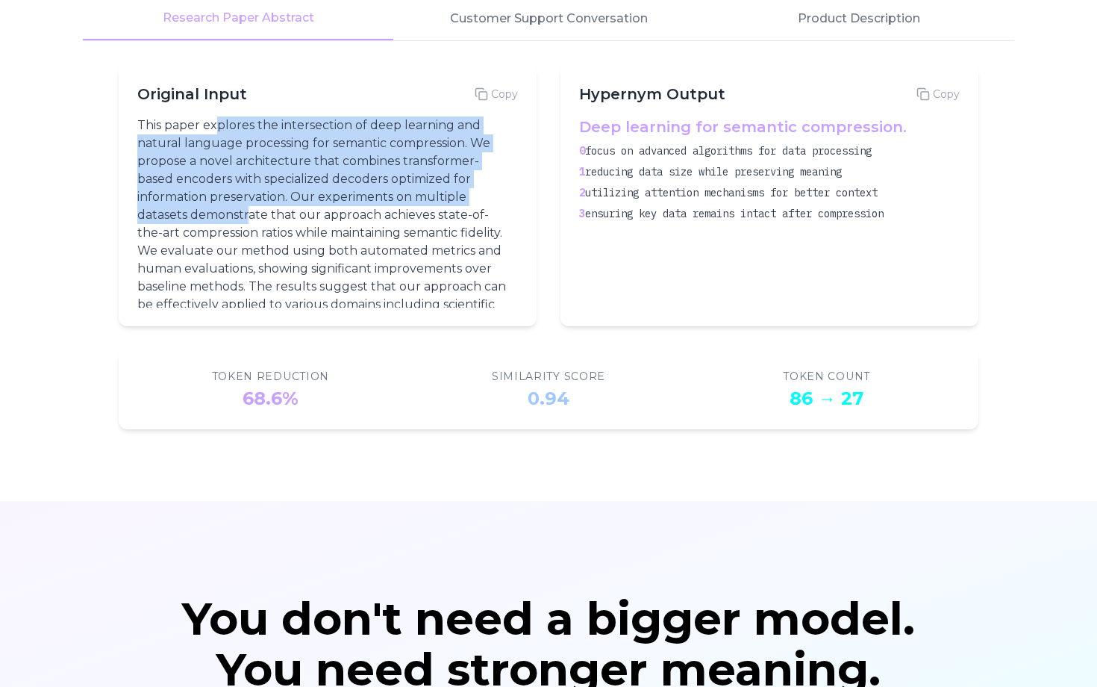
click at [272, 149] on p "This paper explores the intersection of deep learning and natural language proc…" at bounding box center [324, 223] width 375 height 215
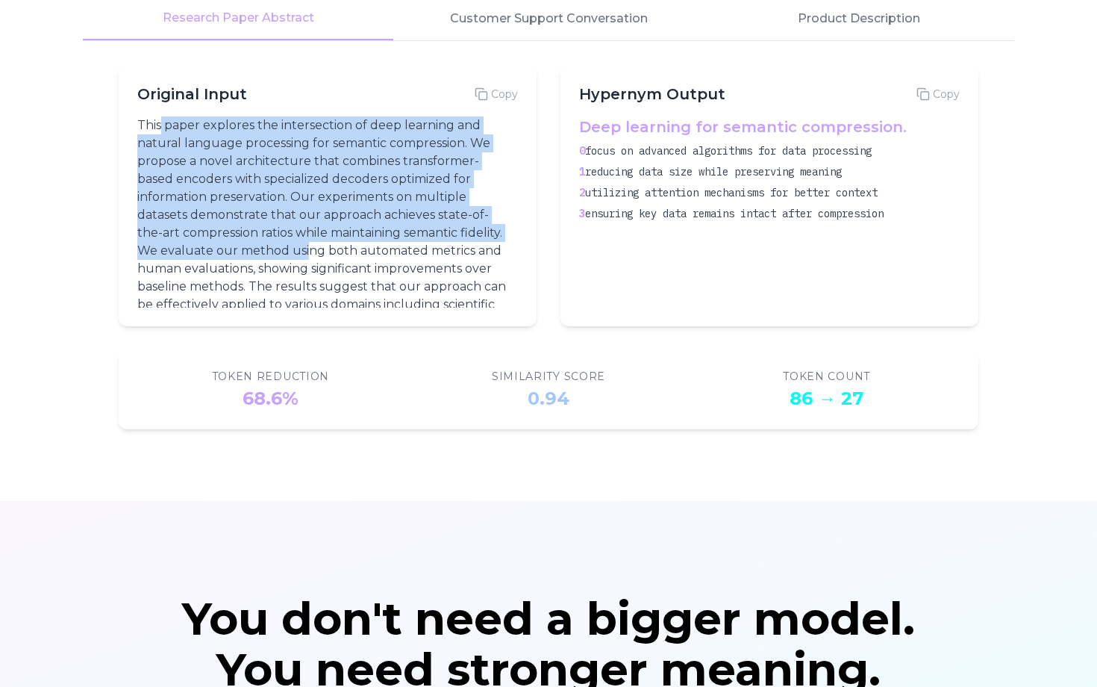
drag, startPoint x: 163, startPoint y: 128, endPoint x: 349, endPoint y: 255, distance: 225.6
click at [349, 255] on p "This paper explores the intersection of deep learning and natural language proc…" at bounding box center [324, 223] width 375 height 215
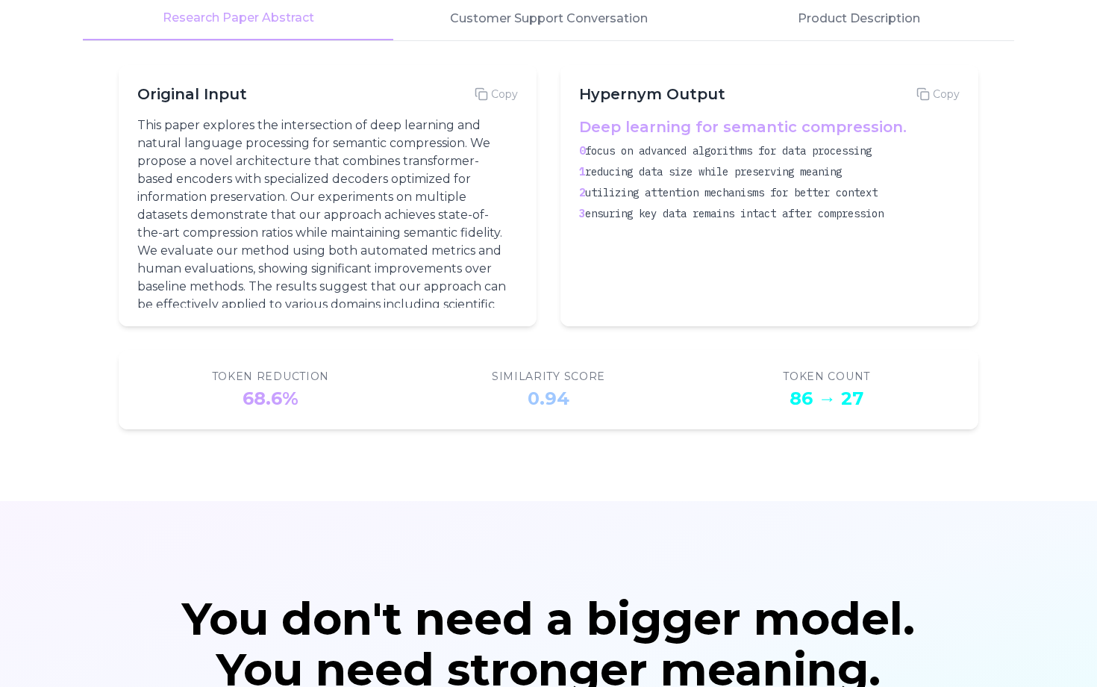
click at [348, 265] on p "This paper explores the intersection of deep learning and natural language proc…" at bounding box center [324, 223] width 375 height 215
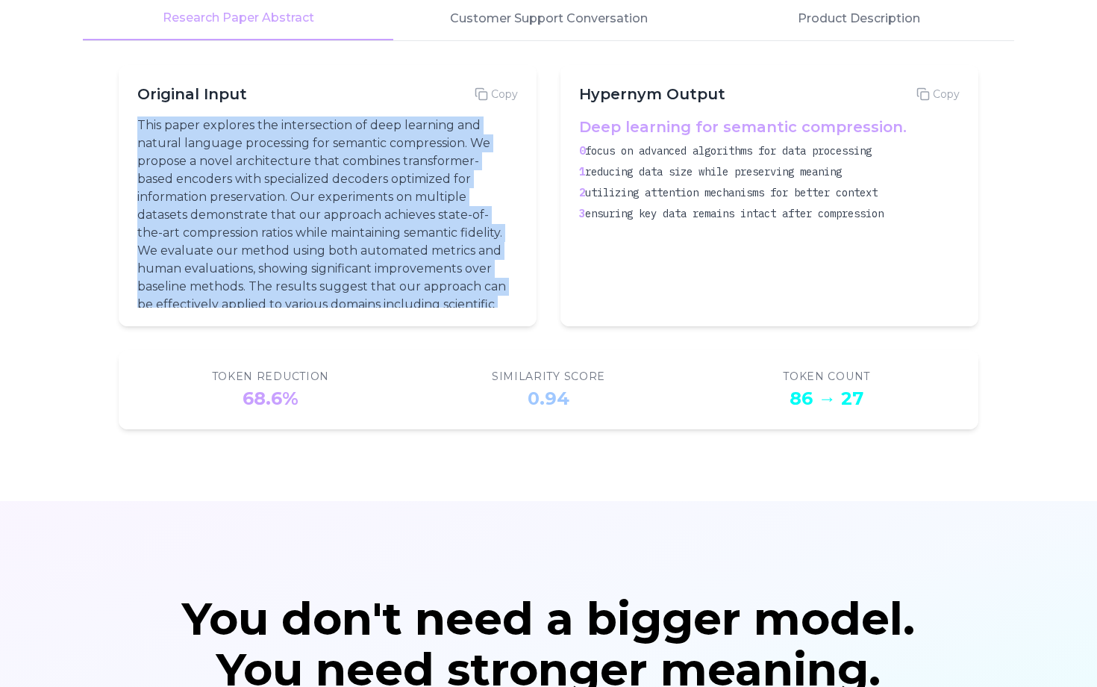
click at [348, 265] on p "This paper explores the intersection of deep learning and natural language proc…" at bounding box center [324, 223] width 375 height 215
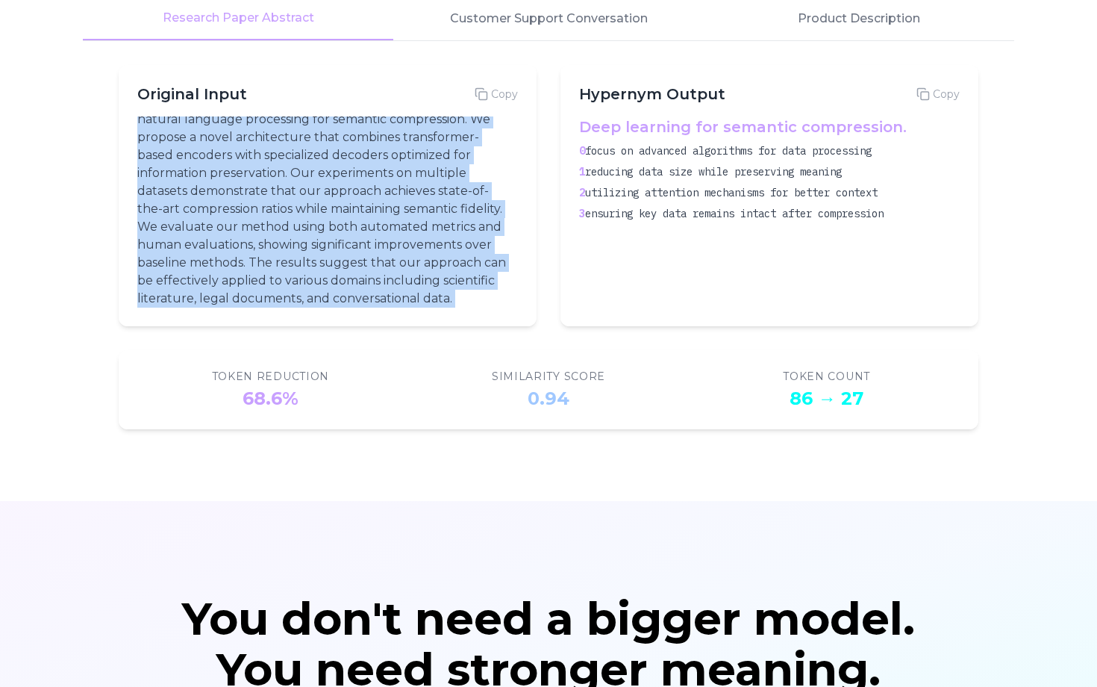
scroll to position [42, 0]
click at [335, 218] on p "This paper explores the intersection of deep learning and natural language proc…" at bounding box center [324, 200] width 375 height 215
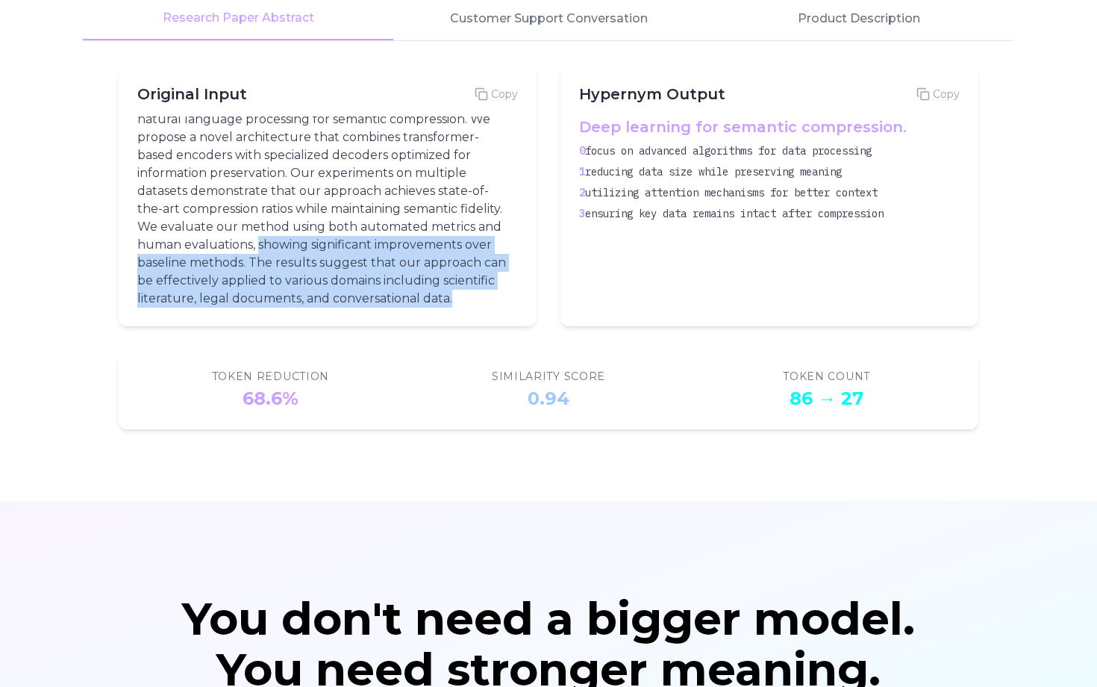
drag, startPoint x: 334, startPoint y: 222, endPoint x: 381, endPoint y: 299, distance: 89.7
click at [381, 299] on p "This paper explores the intersection of deep learning and natural language proc…" at bounding box center [324, 200] width 375 height 215
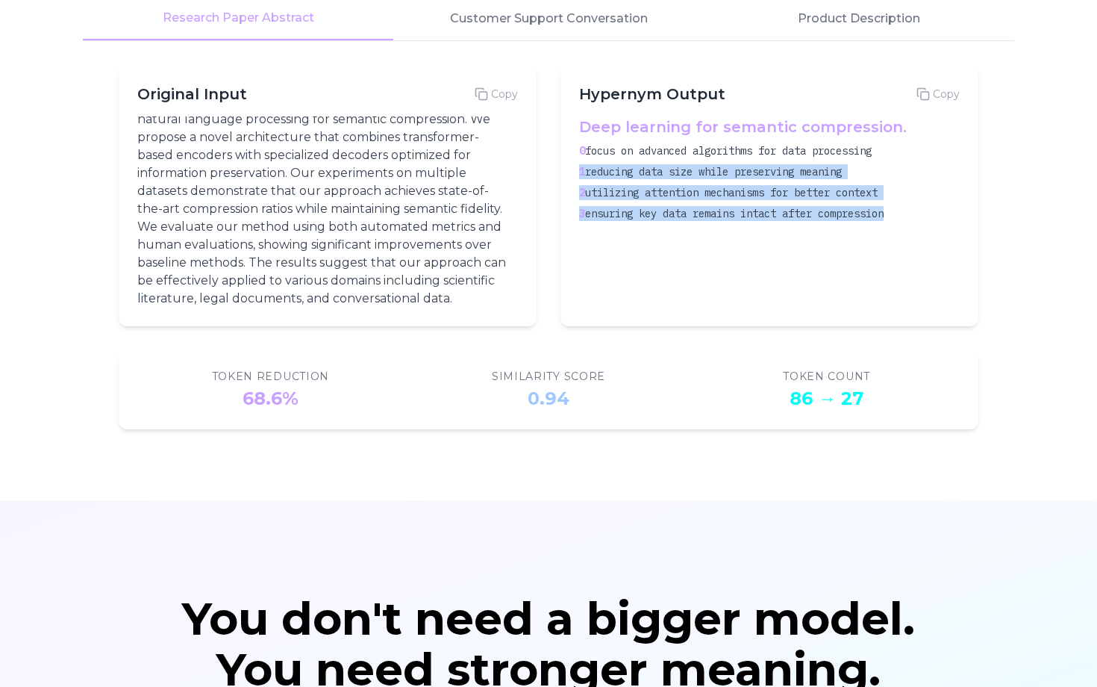
drag, startPoint x: 884, startPoint y: 234, endPoint x: 584, endPoint y: 161, distance: 309.4
click at [584, 161] on div "Deep learning for semantic compression. 0 focus on advanced algorithms for data…" at bounding box center [769, 211] width 381 height 191
click at [584, 161] on div "0 focus on advanced algorithms for data processing 1 reducing data size while p…" at bounding box center [766, 182] width 375 height 78
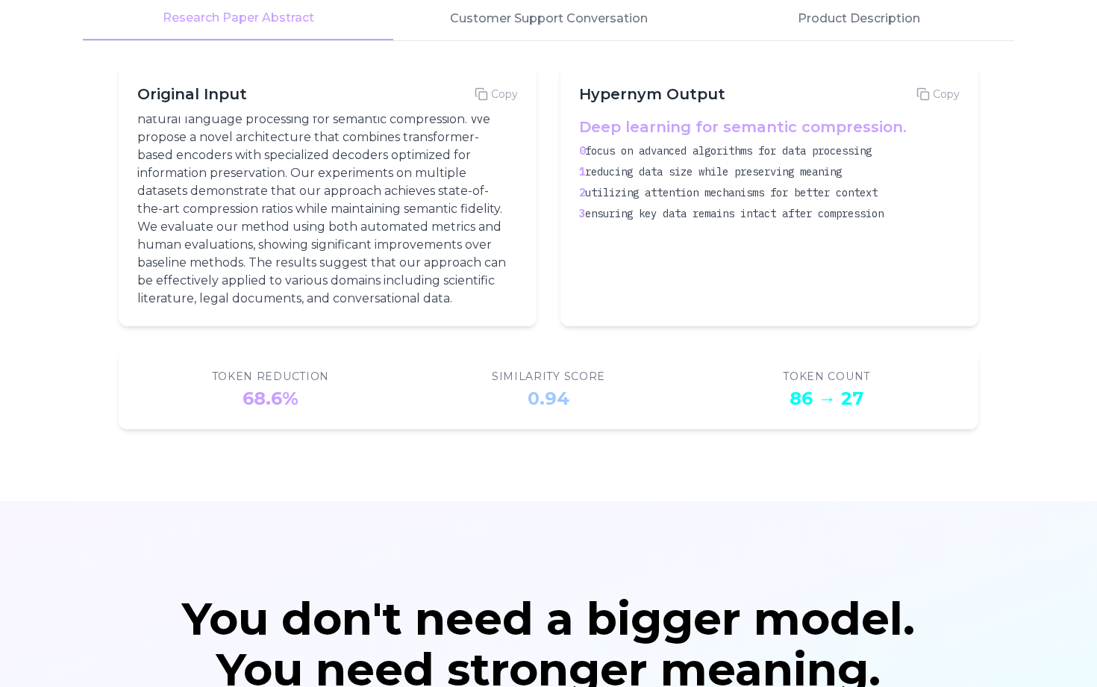
click at [588, 154] on span "focus on advanced algorithms for data processing" at bounding box center [728, 150] width 287 height 13
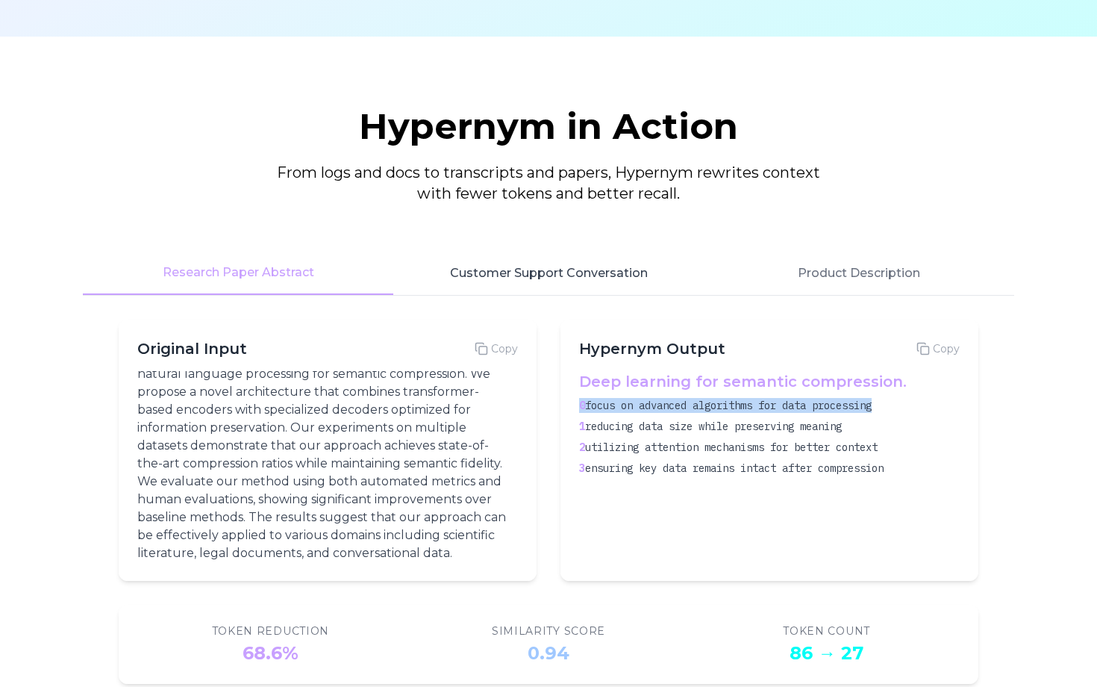
scroll to position [1829, 0]
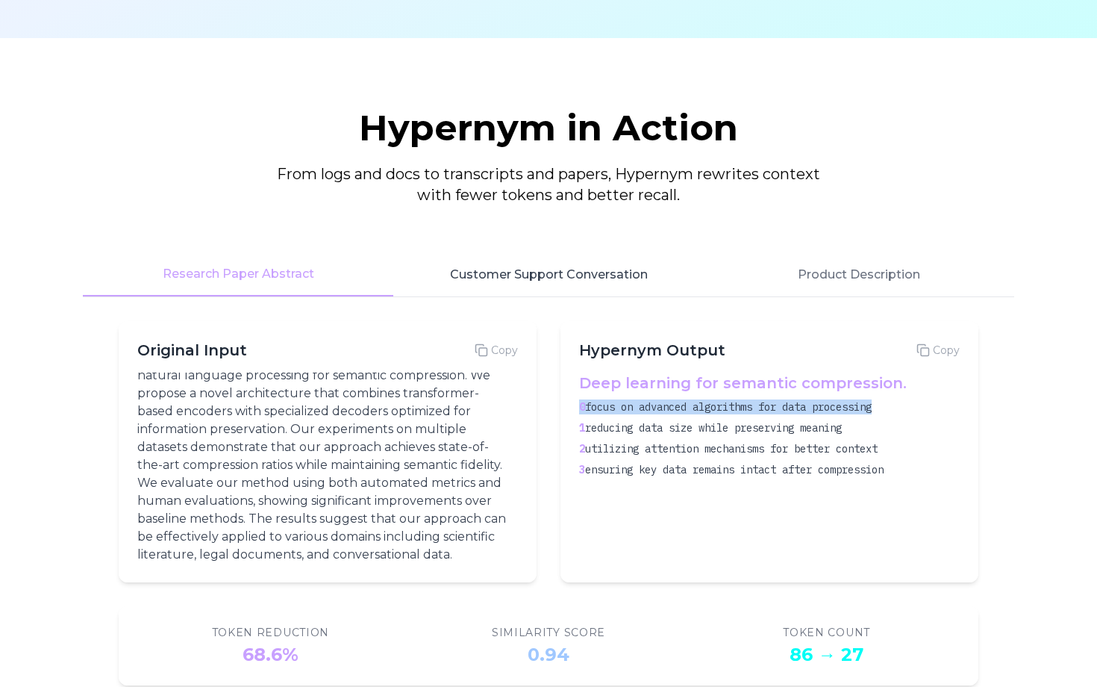
click at [619, 266] on button "Customer Support Conversation" at bounding box center [548, 274] width 310 height 43
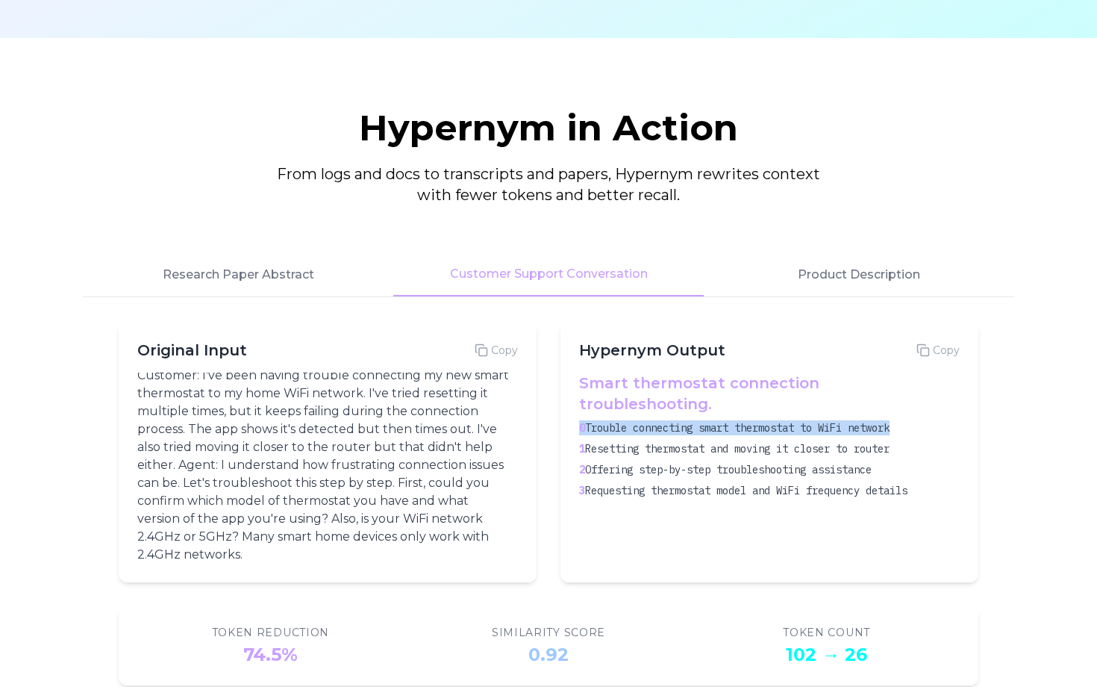
scroll to position [6, 0]
click at [615, 280] on button "Customer Support Conversation" at bounding box center [548, 274] width 310 height 43
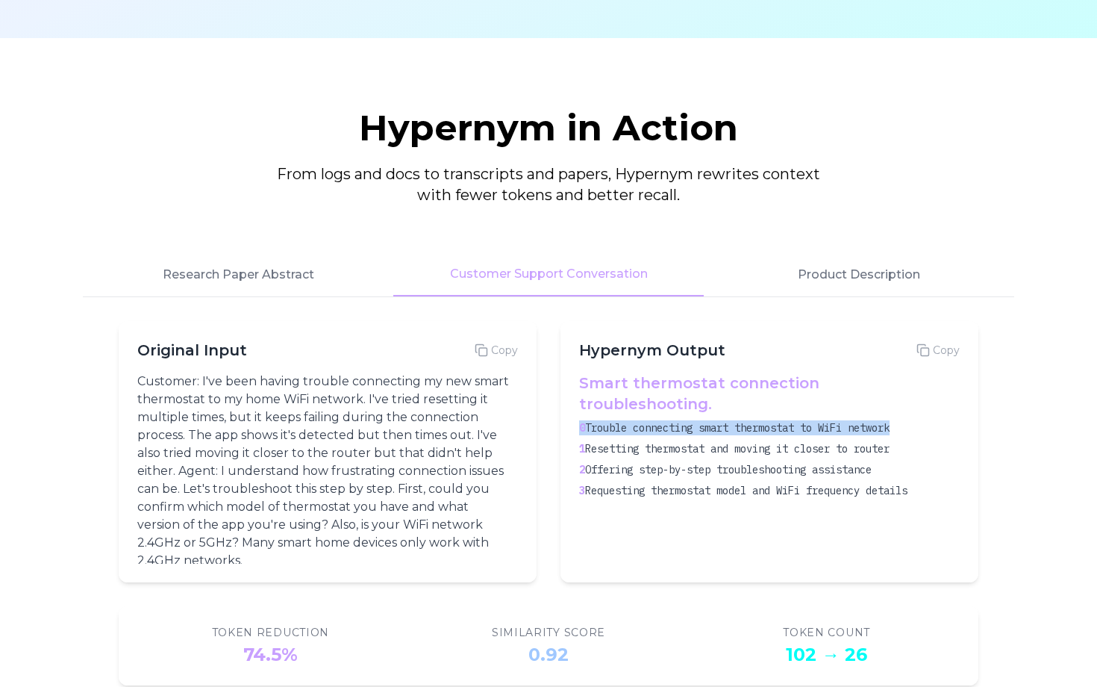
scroll to position [0, 0]
click at [393, 405] on p "Customer: I've been having trouble connecting my new smart thermostat to my hom…" at bounding box center [324, 470] width 375 height 197
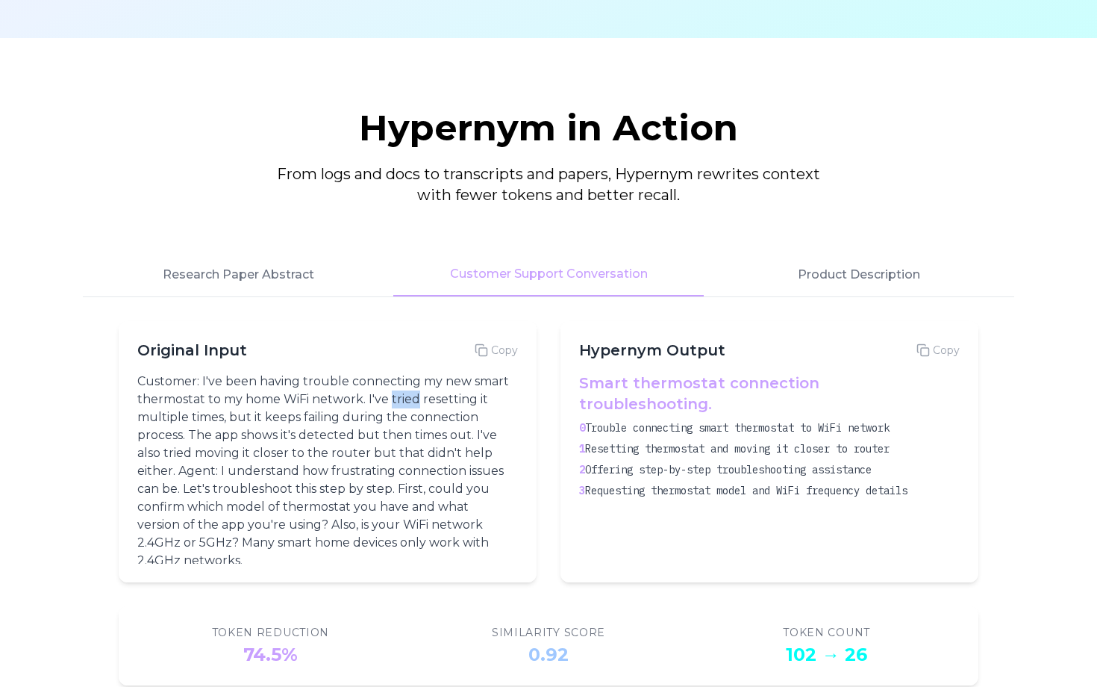
click at [393, 405] on p "Customer: I've been having trouble connecting my new smart thermostat to my hom…" at bounding box center [324, 470] width 375 height 197
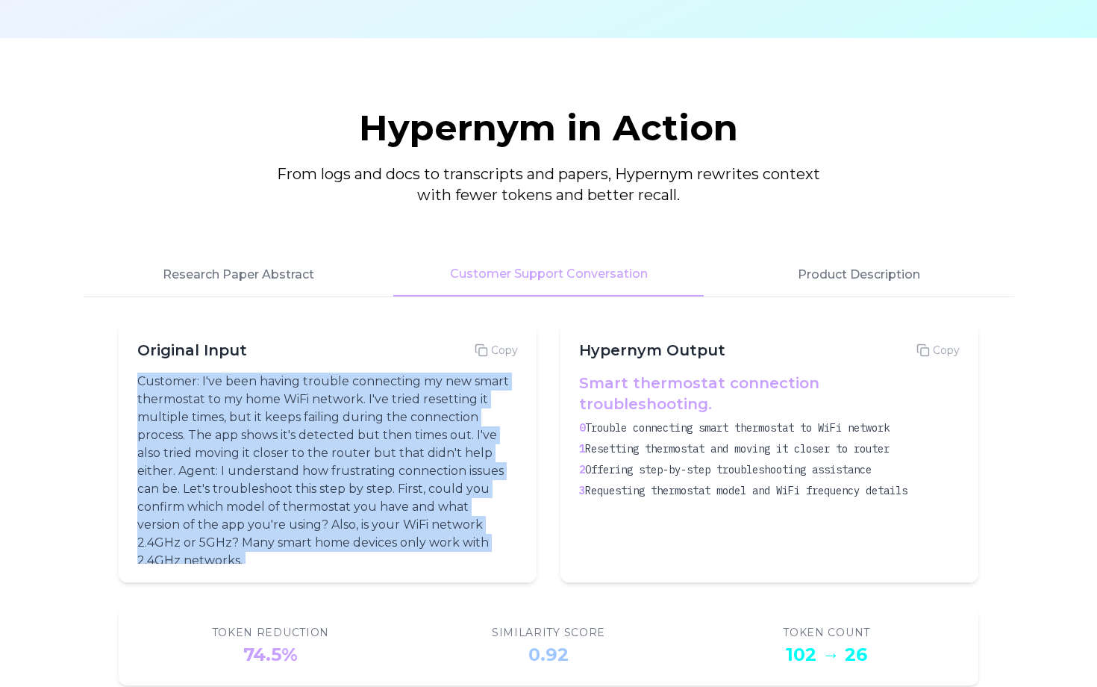
click at [393, 405] on p "Customer: I've been having trouble connecting my new smart thermostat to my hom…" at bounding box center [324, 470] width 375 height 197
click at [385, 417] on p "Customer: I've been having trouble connecting my new smart thermostat to my hom…" at bounding box center [324, 470] width 375 height 197
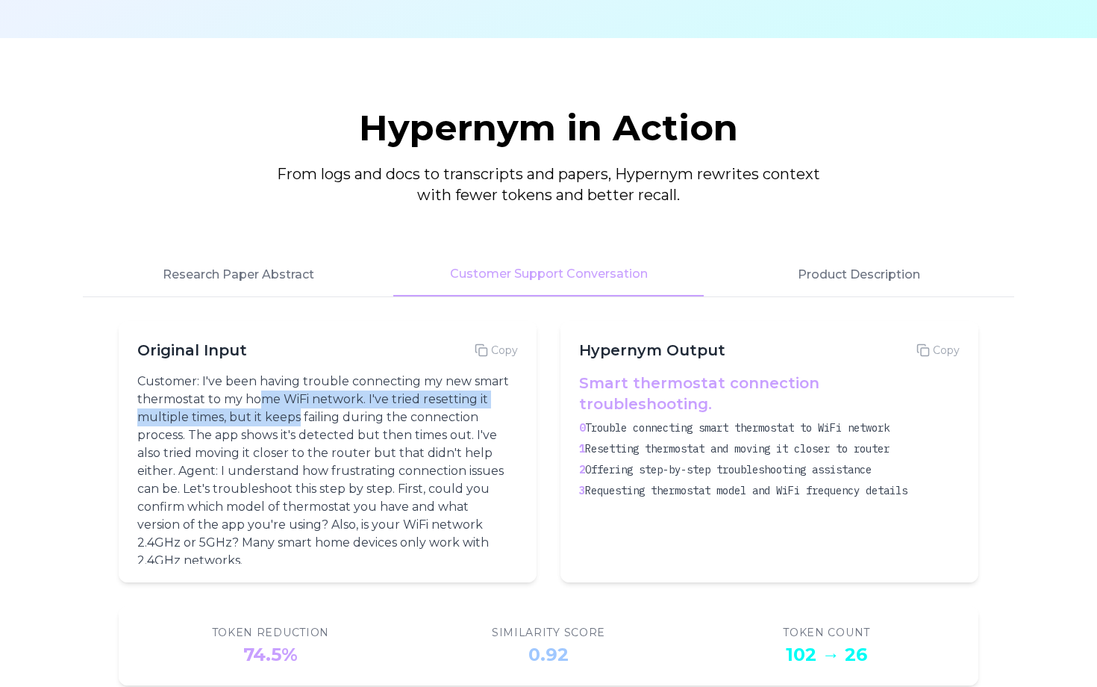
drag, startPoint x: 264, startPoint y: 399, endPoint x: 299, endPoint y: 418, distance: 39.4
click at [299, 418] on p "Customer: I've been having trouble connecting my new smart thermostat to my hom…" at bounding box center [324, 470] width 375 height 197
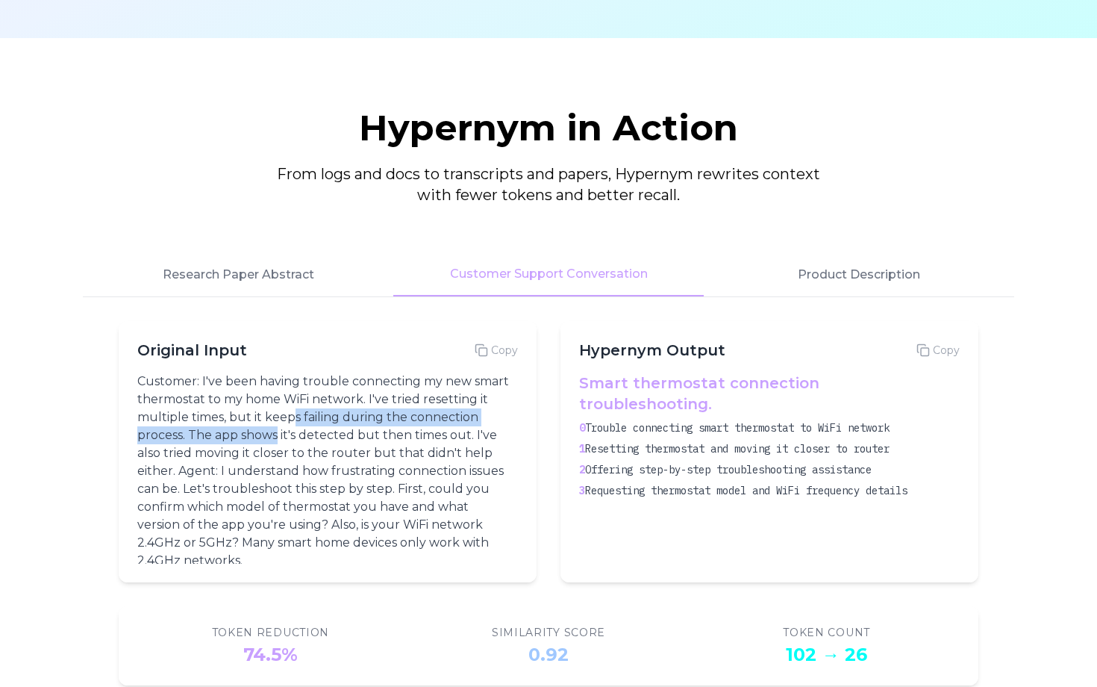
drag, startPoint x: 291, startPoint y: 419, endPoint x: 275, endPoint y: 440, distance: 26.1
click at [275, 440] on p "Customer: I've been having trouble connecting my new smart thermostat to my hom…" at bounding box center [324, 470] width 375 height 197
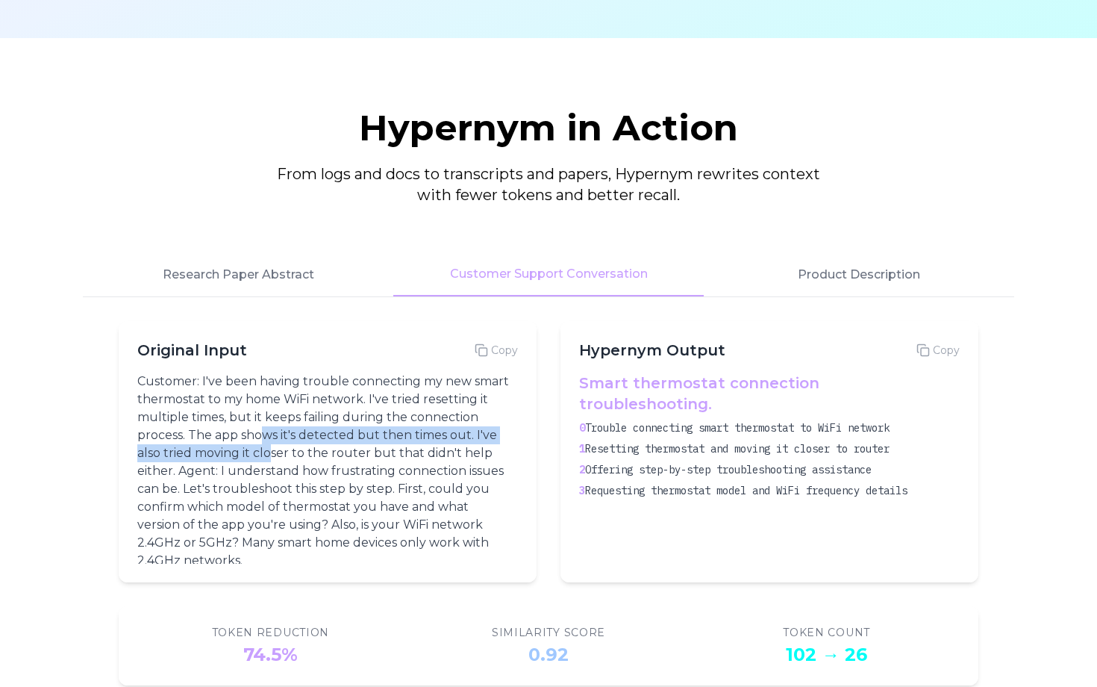
drag, startPoint x: 263, startPoint y: 429, endPoint x: 275, endPoint y: 446, distance: 20.9
click at [275, 447] on p "Customer: I've been having trouble connecting my new smart thermostat to my hom…" at bounding box center [324, 470] width 375 height 197
click at [275, 446] on p "Customer: I've been having trouble connecting my new smart thermostat to my hom…" at bounding box center [324, 470] width 375 height 197
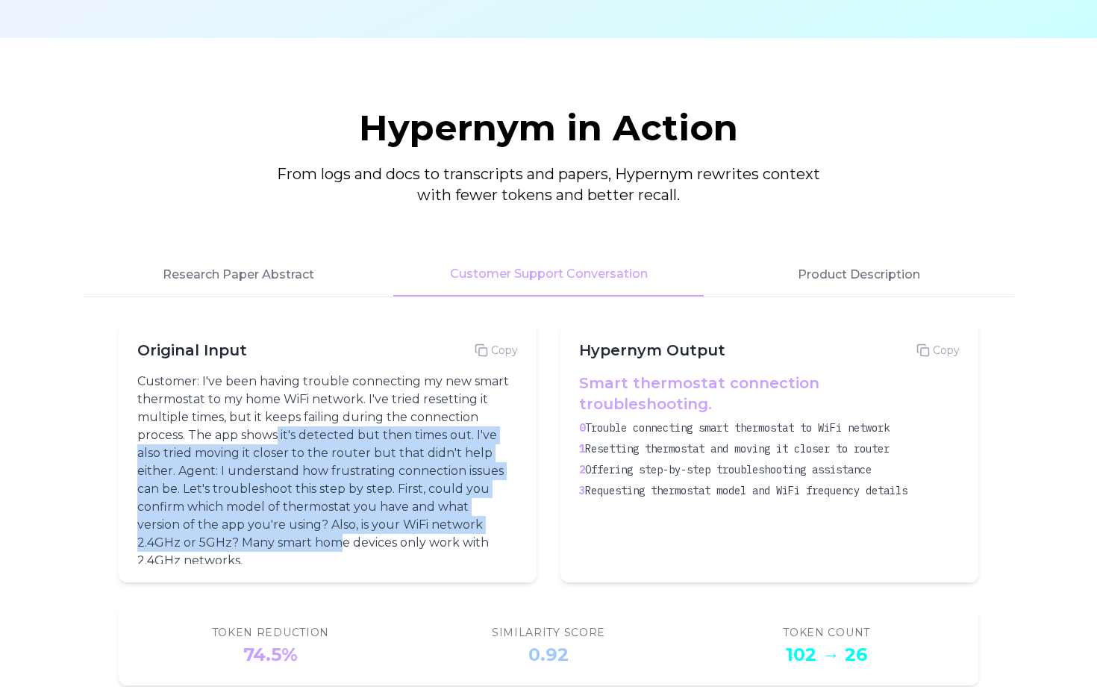
drag, startPoint x: 278, startPoint y: 439, endPoint x: 339, endPoint y: 532, distance: 111.6
click at [339, 532] on p "Customer: I've been having trouble connecting my new smart thermostat to my hom…" at bounding box center [324, 470] width 375 height 197
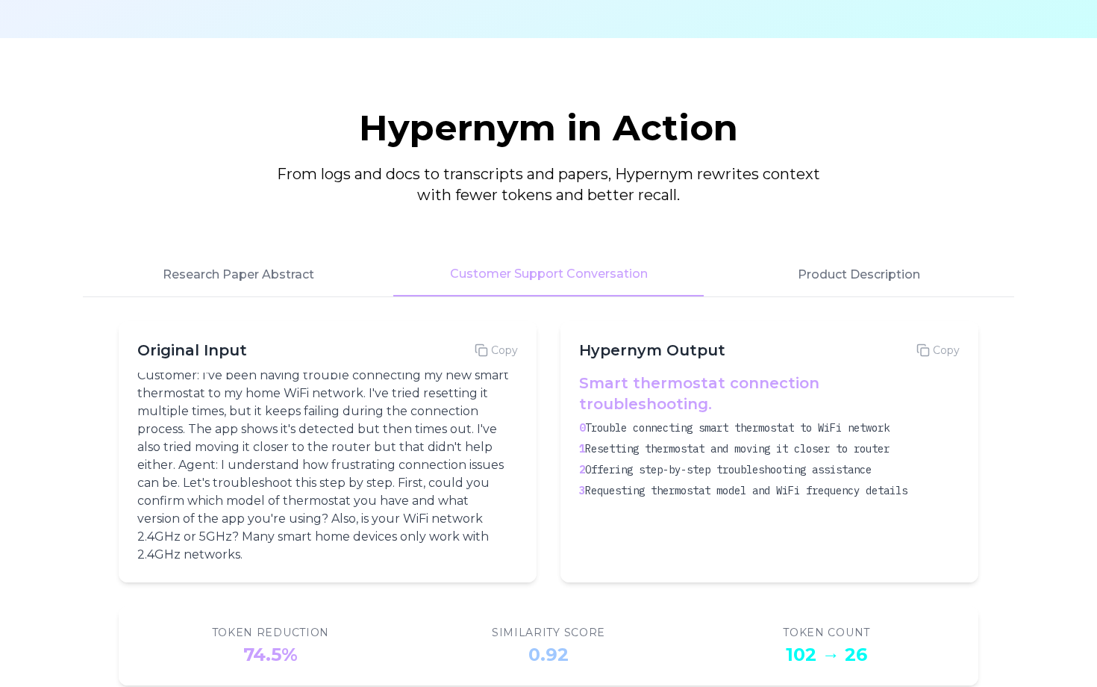
scroll to position [6, 0]
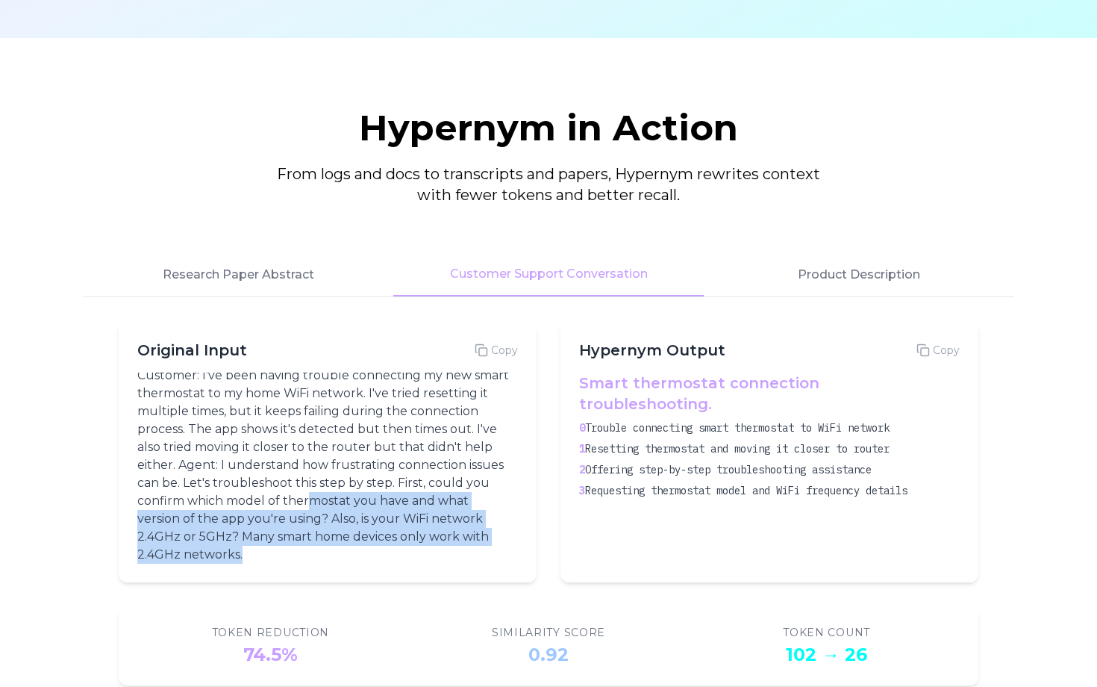
drag, startPoint x: 351, startPoint y: 549, endPoint x: 308, endPoint y: 493, distance: 70.2
click at [308, 493] on p "Customer: I've been having trouble connecting my new smart thermostat to my hom…" at bounding box center [324, 464] width 375 height 197
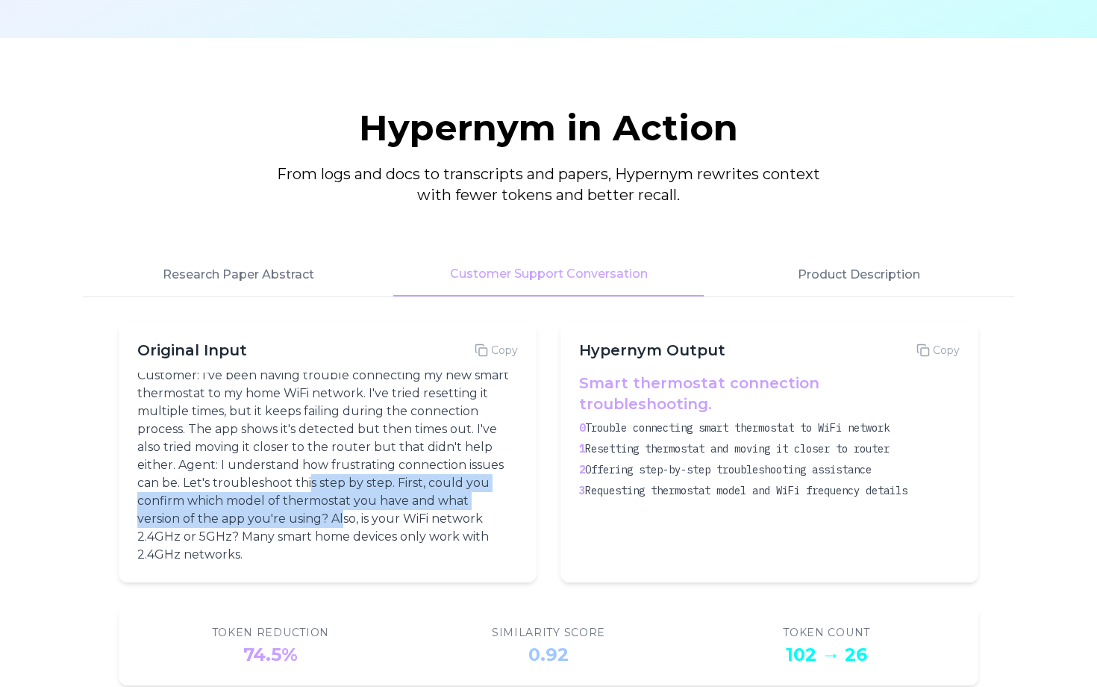
drag, startPoint x: 310, startPoint y: 483, endPoint x: 345, endPoint y: 520, distance: 50.7
click at [345, 520] on p "Customer: I've been having trouble connecting my new smart thermostat to my hom…" at bounding box center [324, 464] width 375 height 197
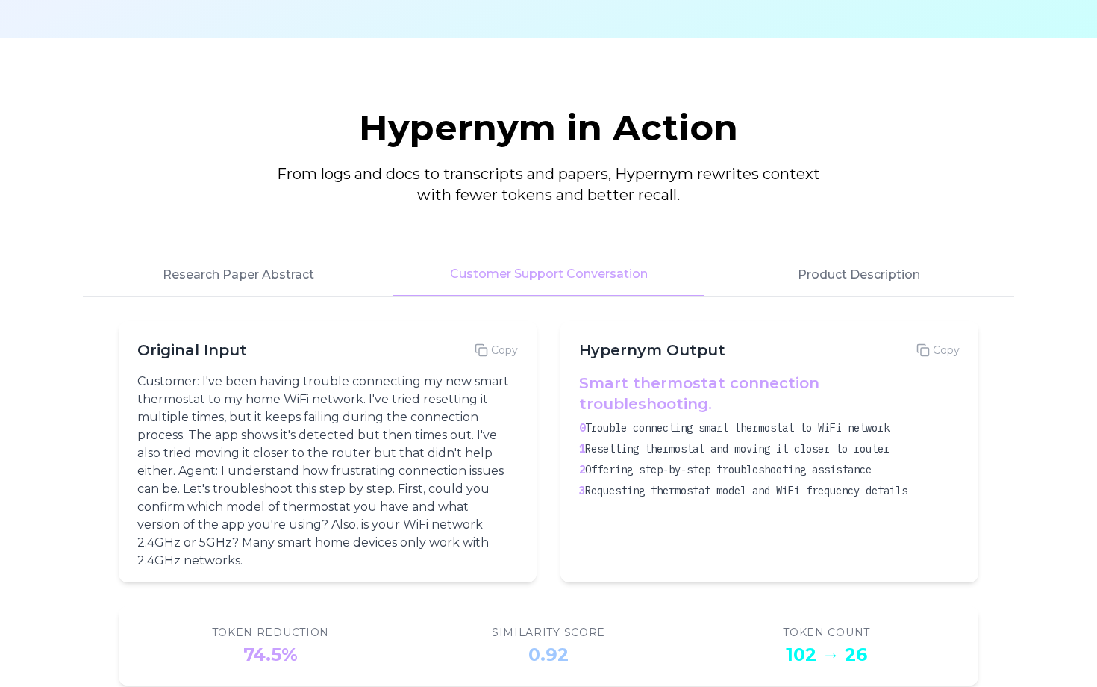
scroll to position [0, 0]
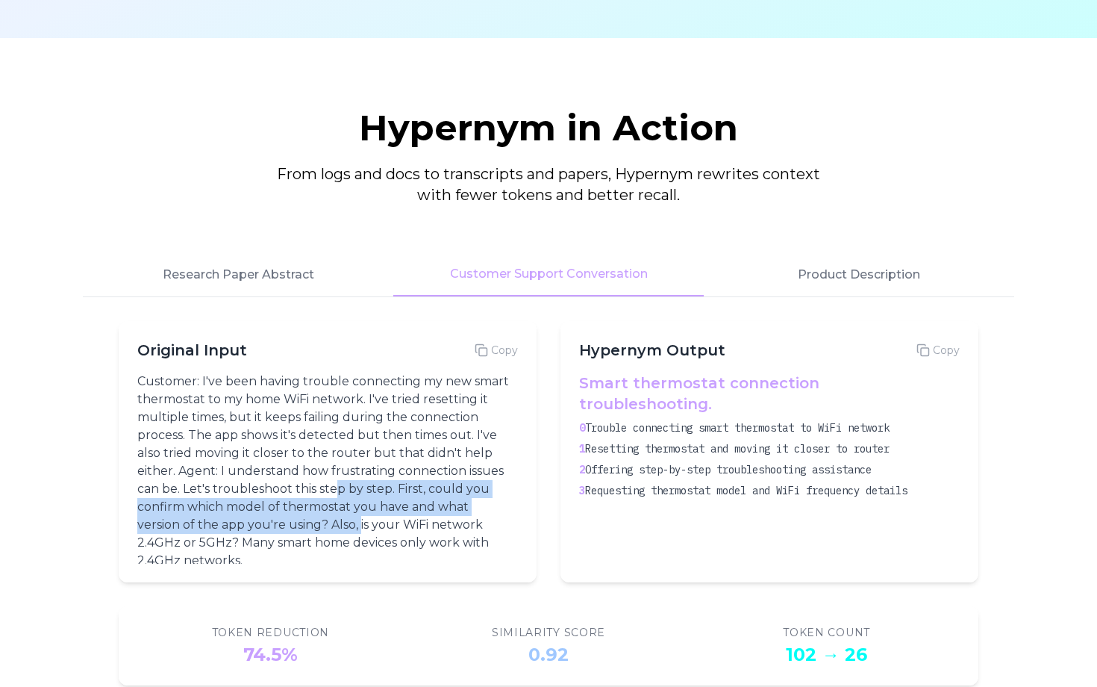
drag, startPoint x: 339, startPoint y: 485, endPoint x: 361, endPoint y: 528, distance: 48.7
click at [361, 528] on p "Customer: I've been having trouble connecting my new smart thermostat to my hom…" at bounding box center [324, 470] width 375 height 197
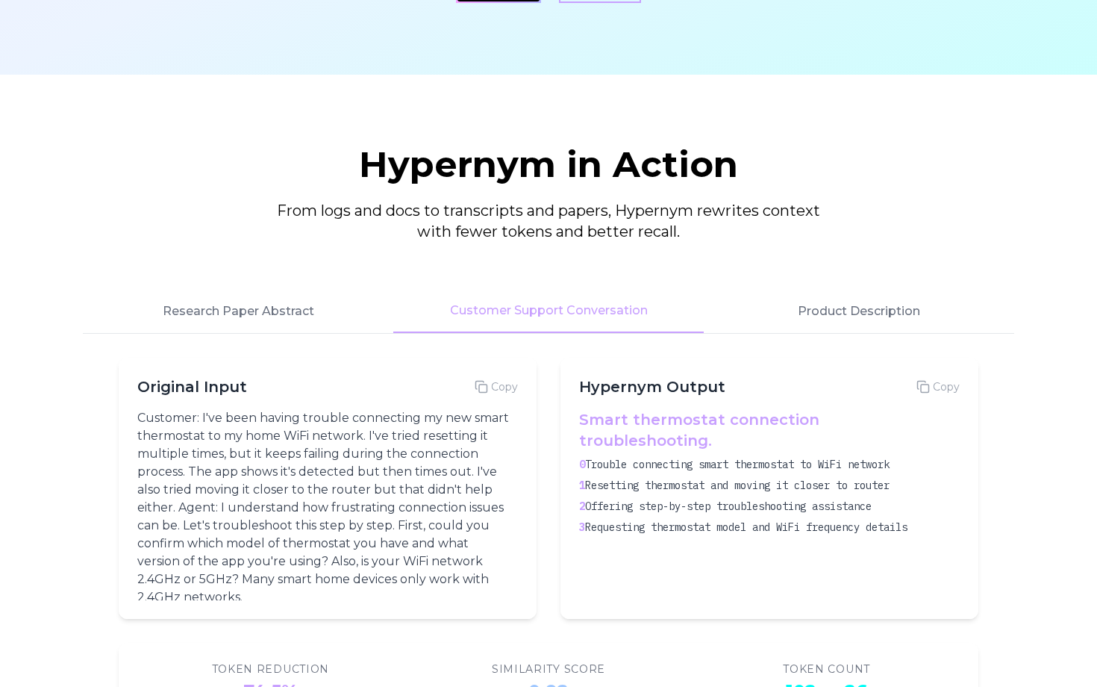
scroll to position [1790, 0]
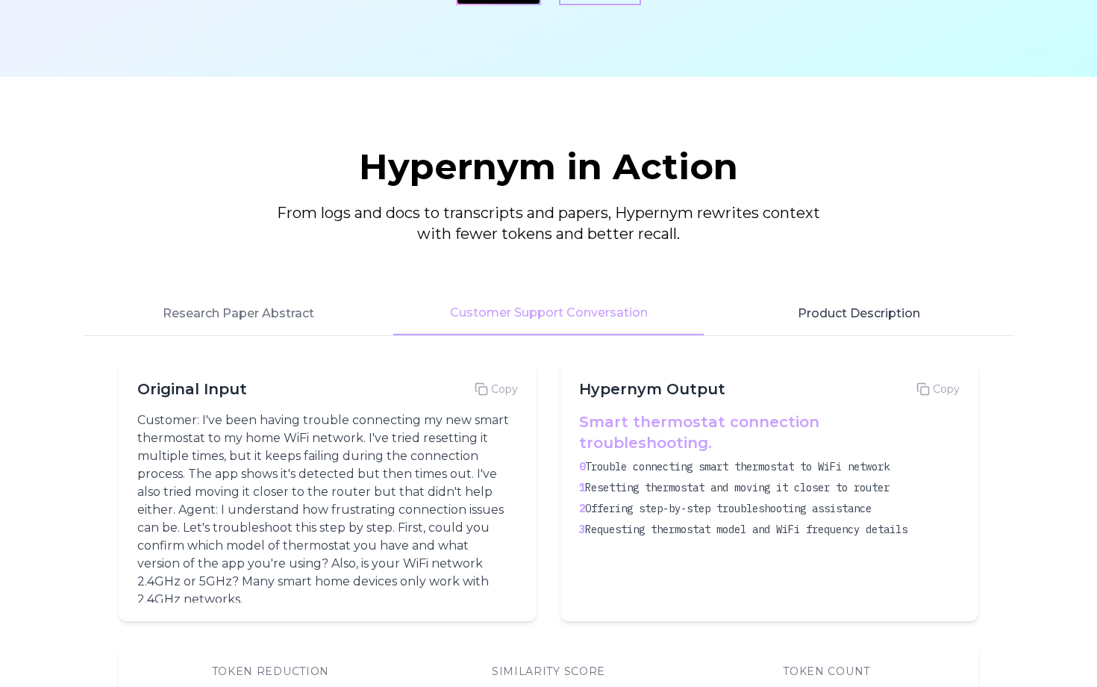
click at [837, 318] on button "Product Description" at bounding box center [859, 313] width 310 height 43
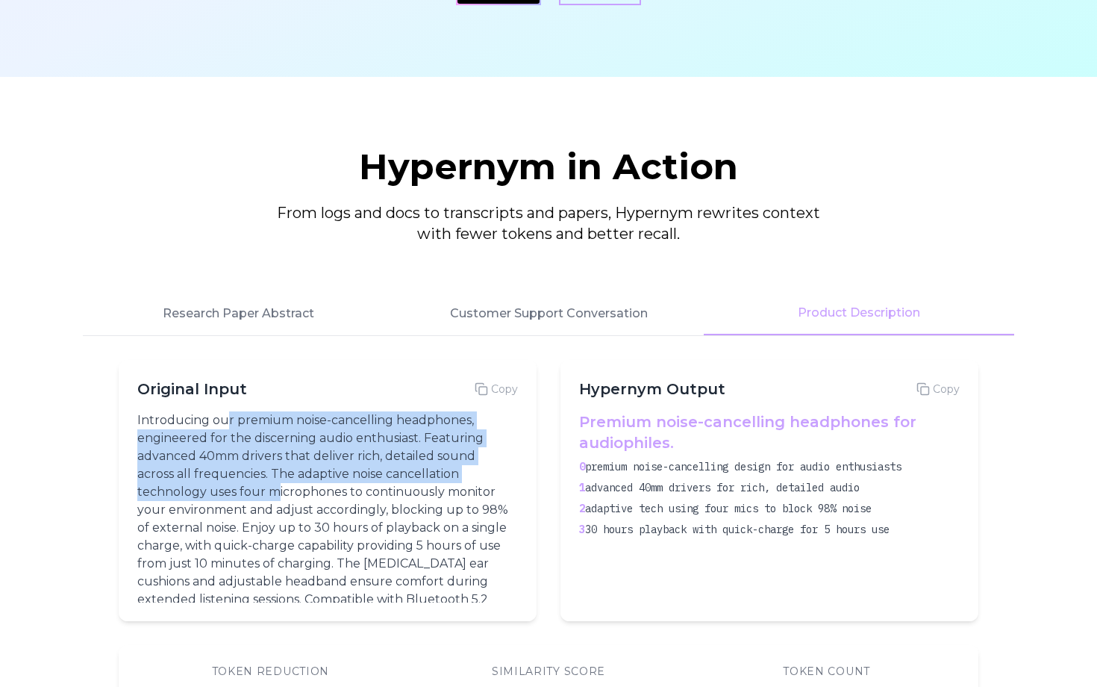
drag, startPoint x: 226, startPoint y: 413, endPoint x: 272, endPoint y: 484, distance: 84.0
click at [272, 484] on p "Introducing our premium noise-cancelling headphones, engineered for the discern…" at bounding box center [324, 527] width 375 height 233
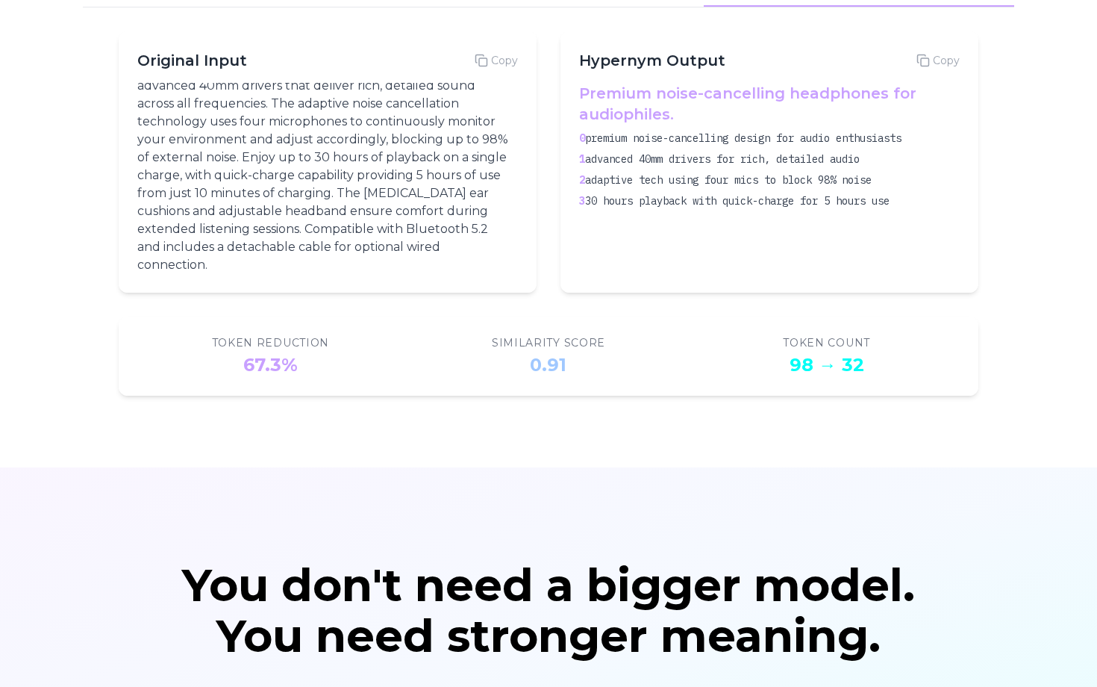
scroll to position [2243, 0]
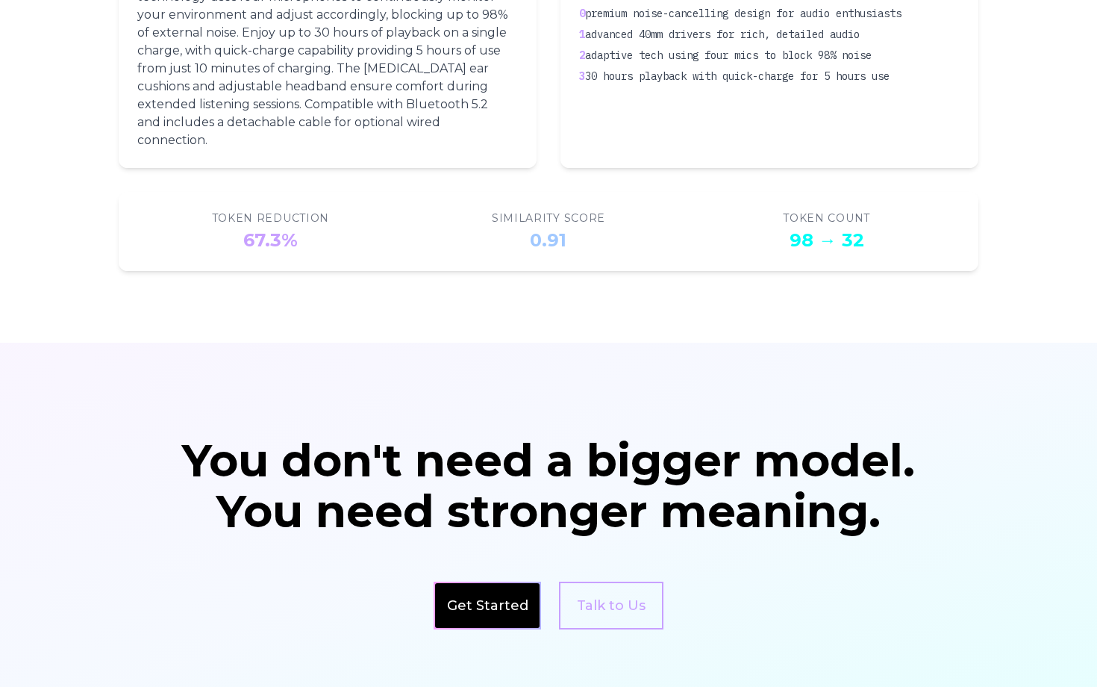
click at [616, 425] on section "You don't need a bigger model. You need stronger meaning. Get Started Talk to Us" at bounding box center [548, 534] width 1097 height 382
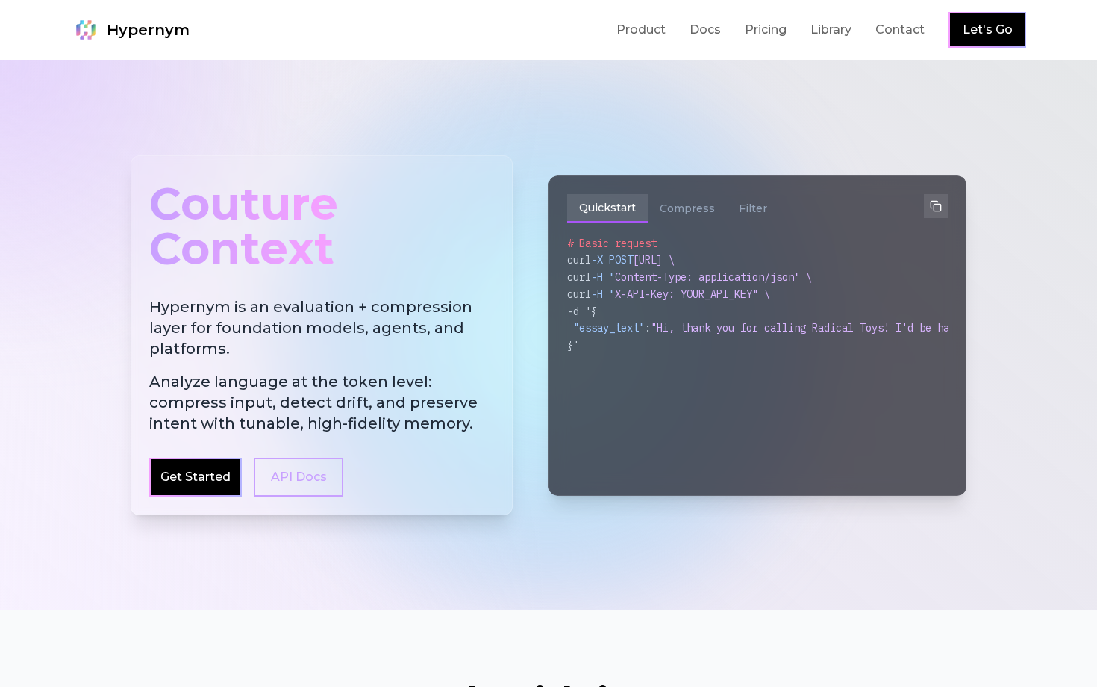
scroll to position [1, 0]
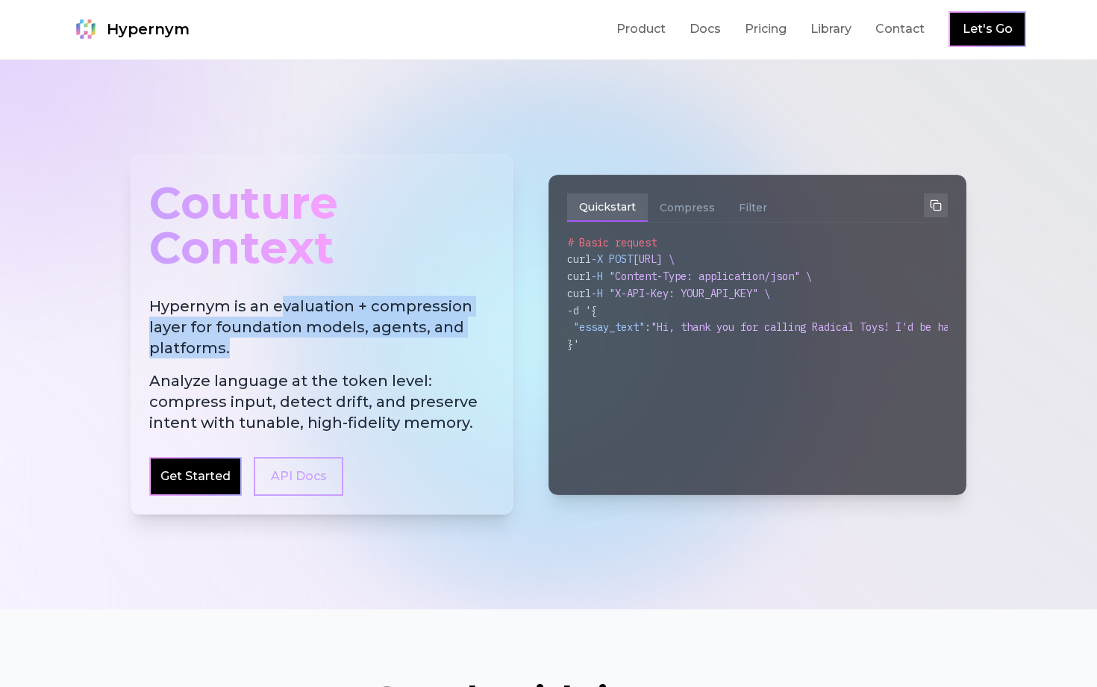
drag, startPoint x: 278, startPoint y: 298, endPoint x: 326, endPoint y: 345, distance: 67.6
click at [326, 345] on h2 "Hypernym is an evaluation + compression layer for foundation models, agents, an…" at bounding box center [321, 364] width 345 height 137
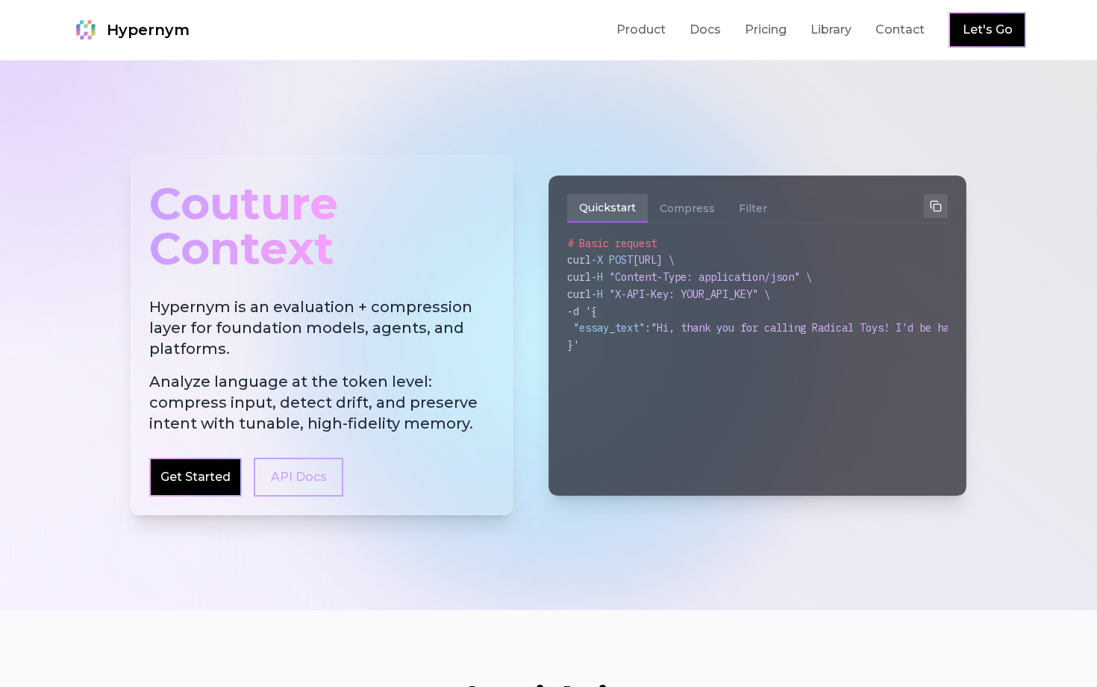
scroll to position [0, 0]
click at [636, 28] on link "Product" at bounding box center [641, 30] width 49 height 18
